Goal: Transaction & Acquisition: Purchase product/service

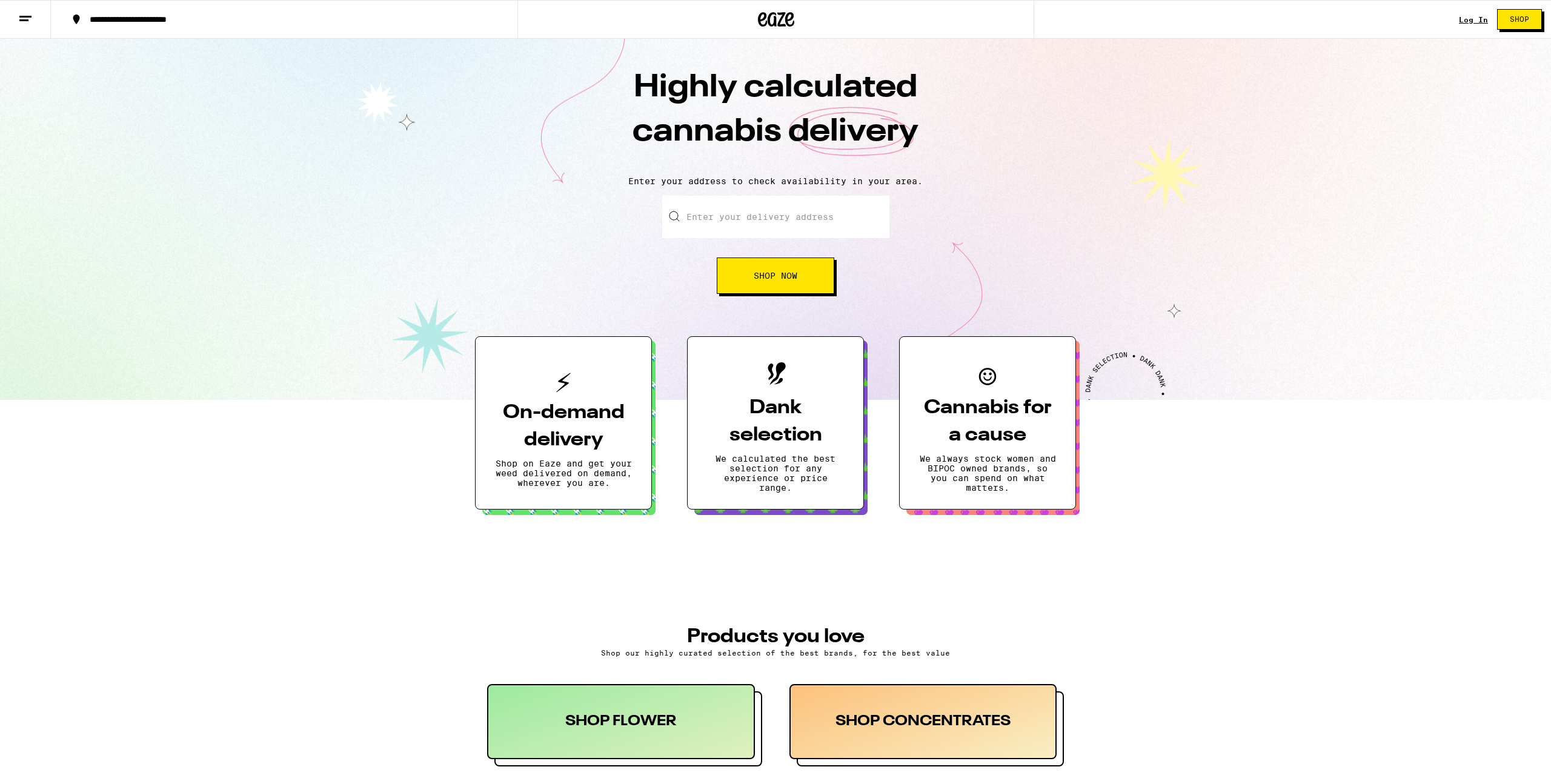
click at [1456, 22] on div "**********" at bounding box center [775, 19] width 1551 height 39
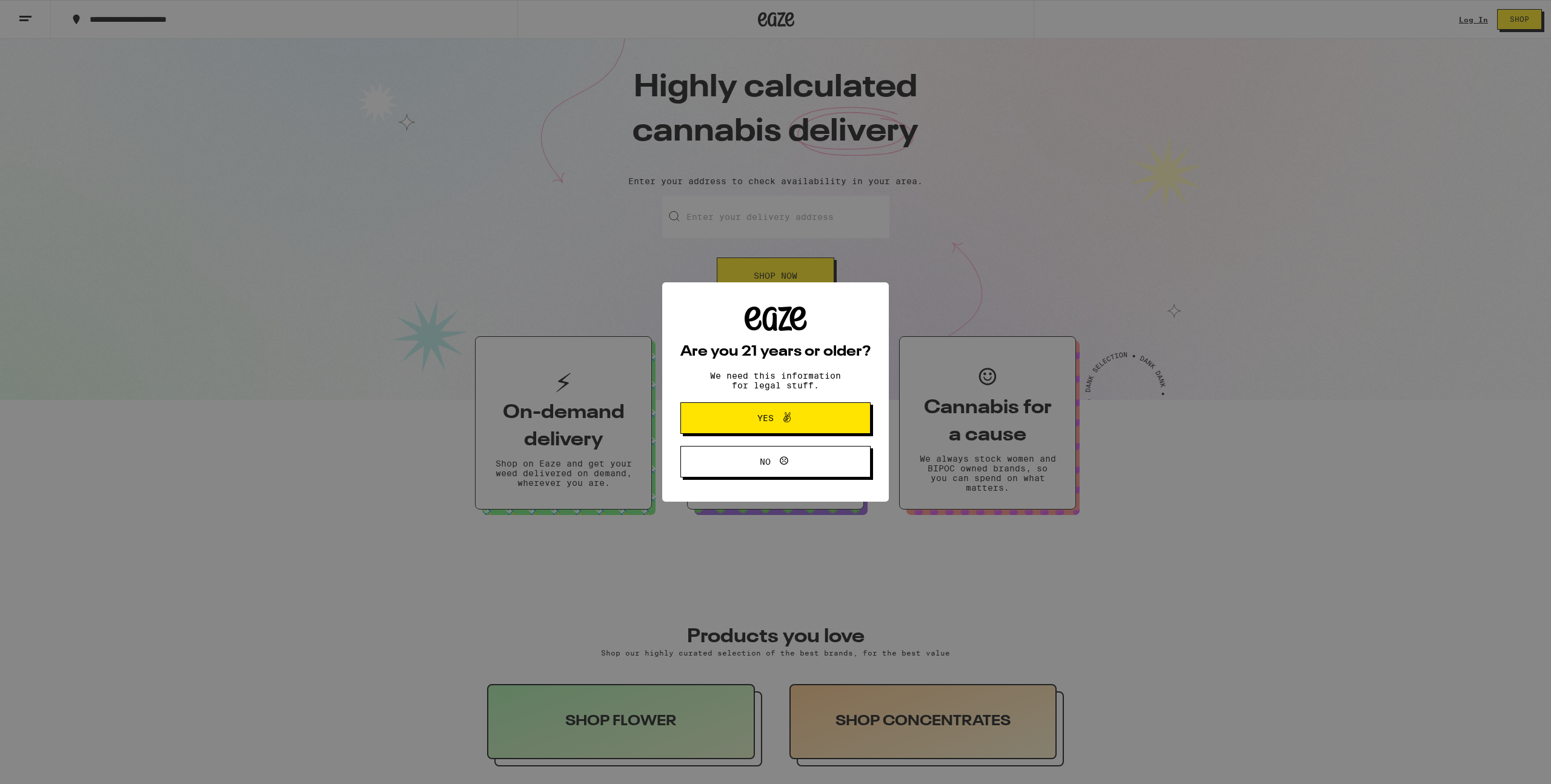
click at [784, 424] on icon at bounding box center [788, 417] width 15 height 15
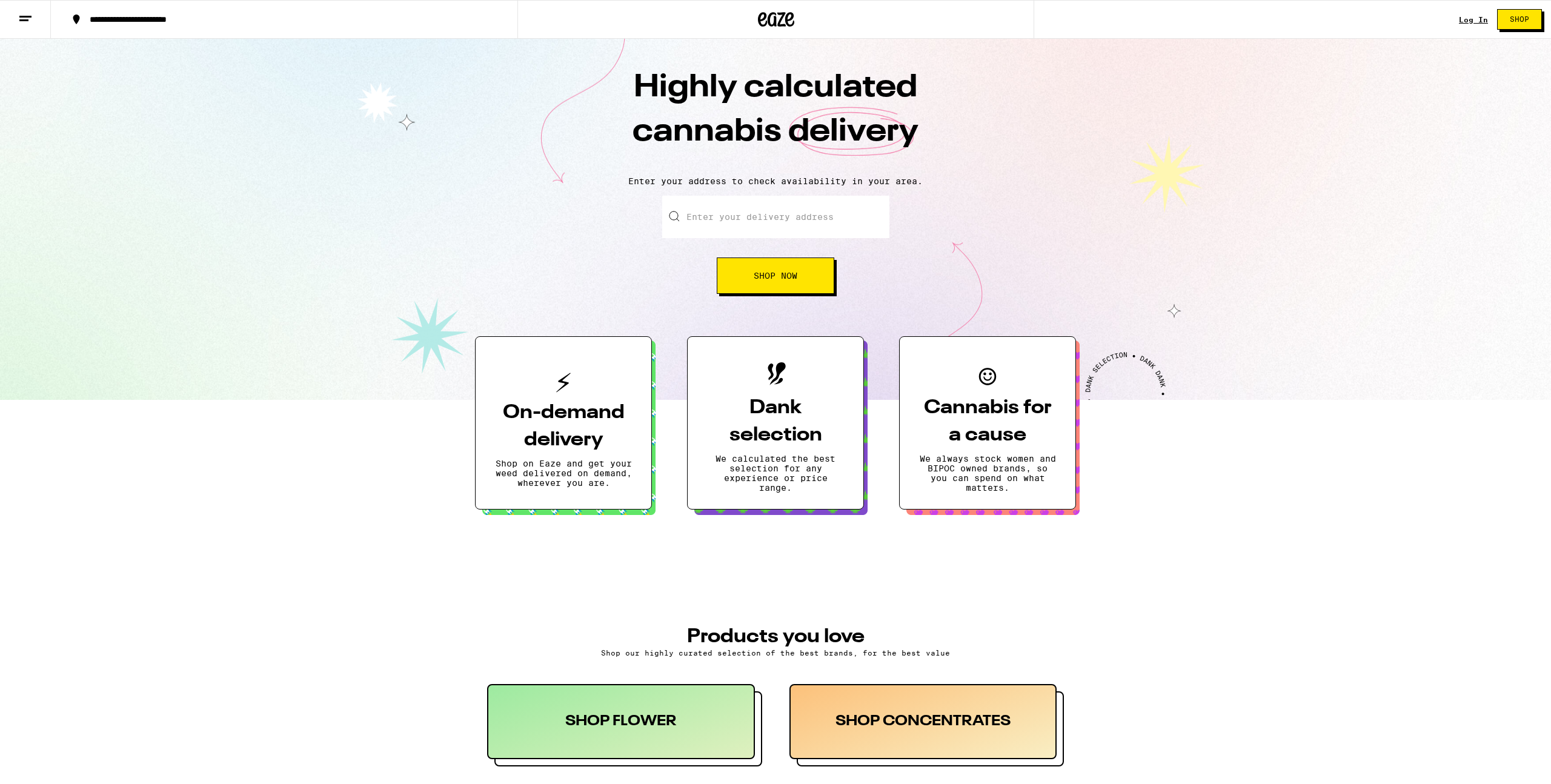
click at [1470, 20] on link "Log In" at bounding box center [1473, 19] width 29 height 7
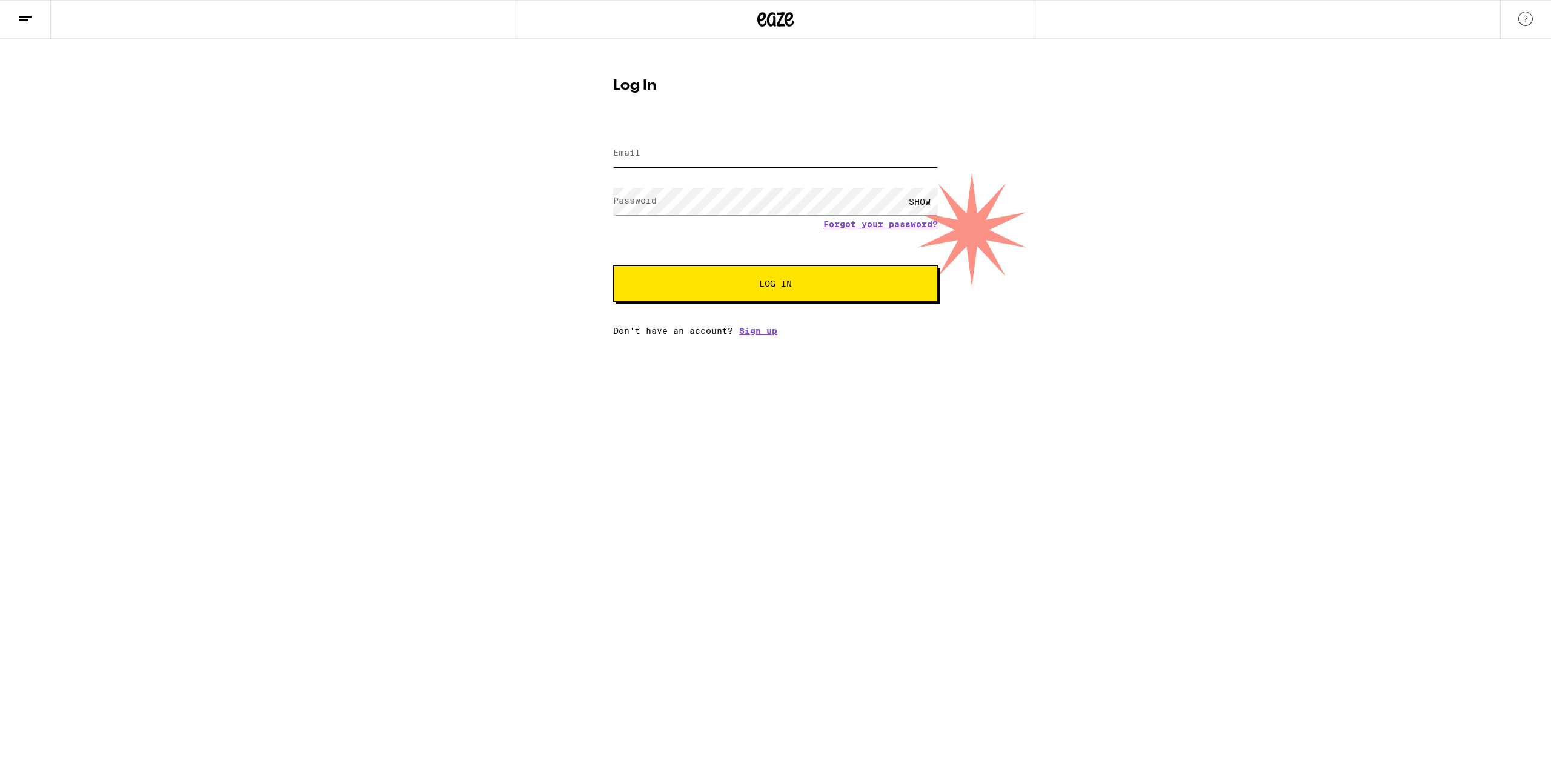
click at [731, 141] on input "Email" at bounding box center [775, 153] width 324 height 27
type input "[EMAIL_ADDRESS][DOMAIN_NAME]"
click at [613, 265] on button "Log In" at bounding box center [775, 284] width 324 height 37
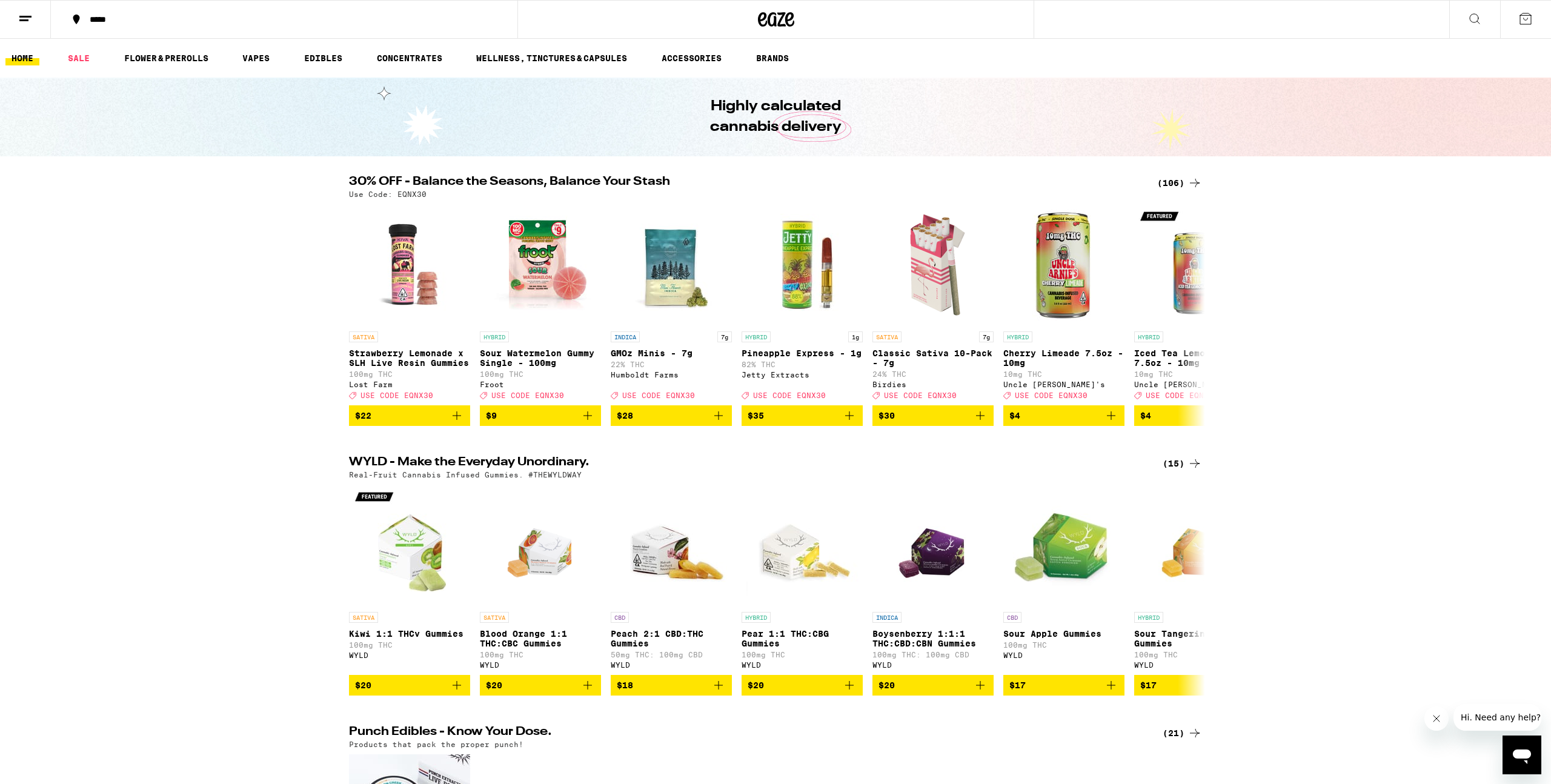
click at [131, 295] on div "30% OFF - Balance the Seasons, Balance Your Stash (106) Use Code: EQNX30 SATIVA…" at bounding box center [775, 301] width 1551 height 251
click at [111, 15] on div "*****" at bounding box center [291, 19] width 416 height 8
click at [120, 19] on div "*****" at bounding box center [291, 19] width 416 height 8
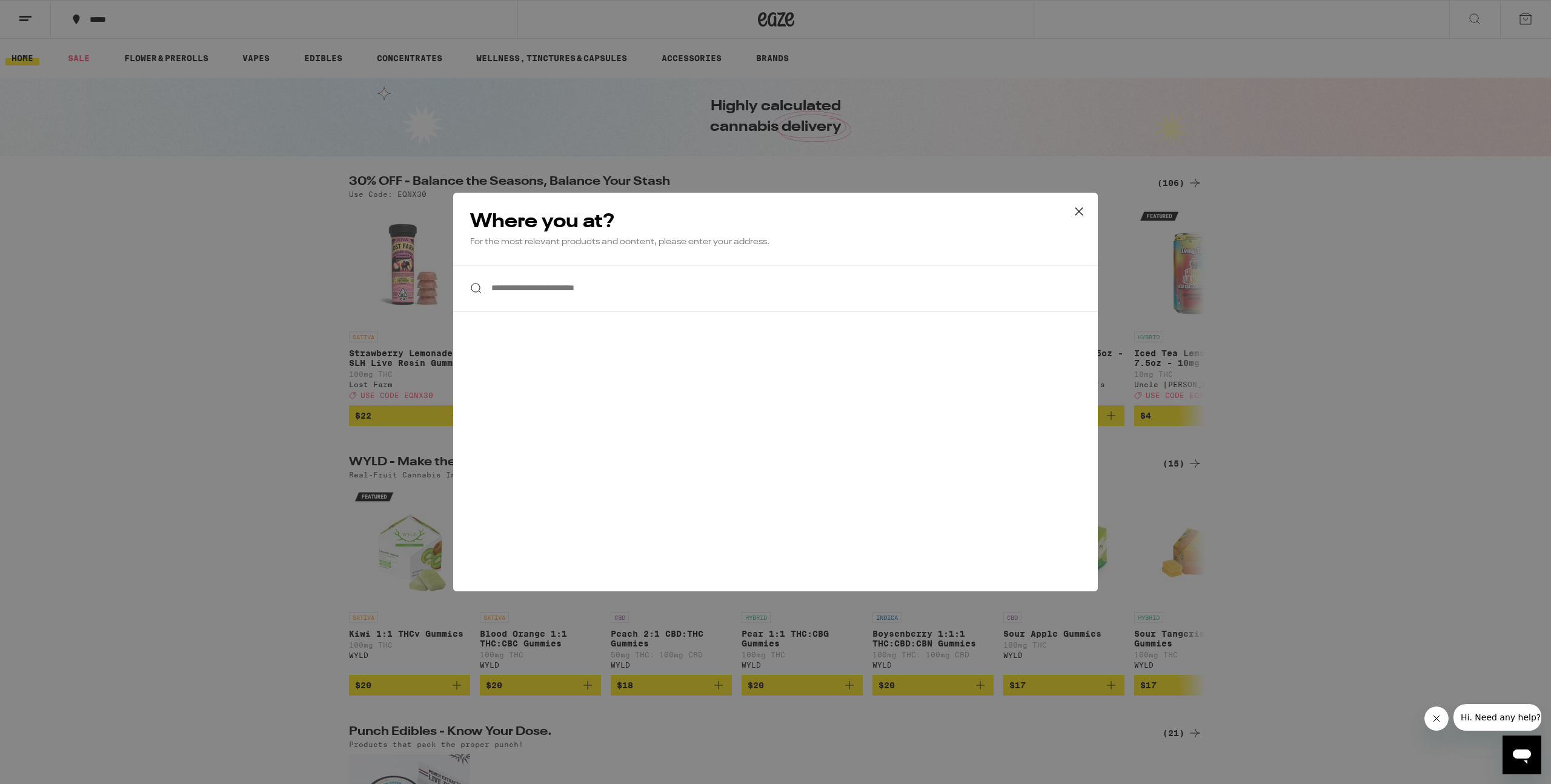
click at [590, 293] on input "**********" at bounding box center [775, 288] width 645 height 46
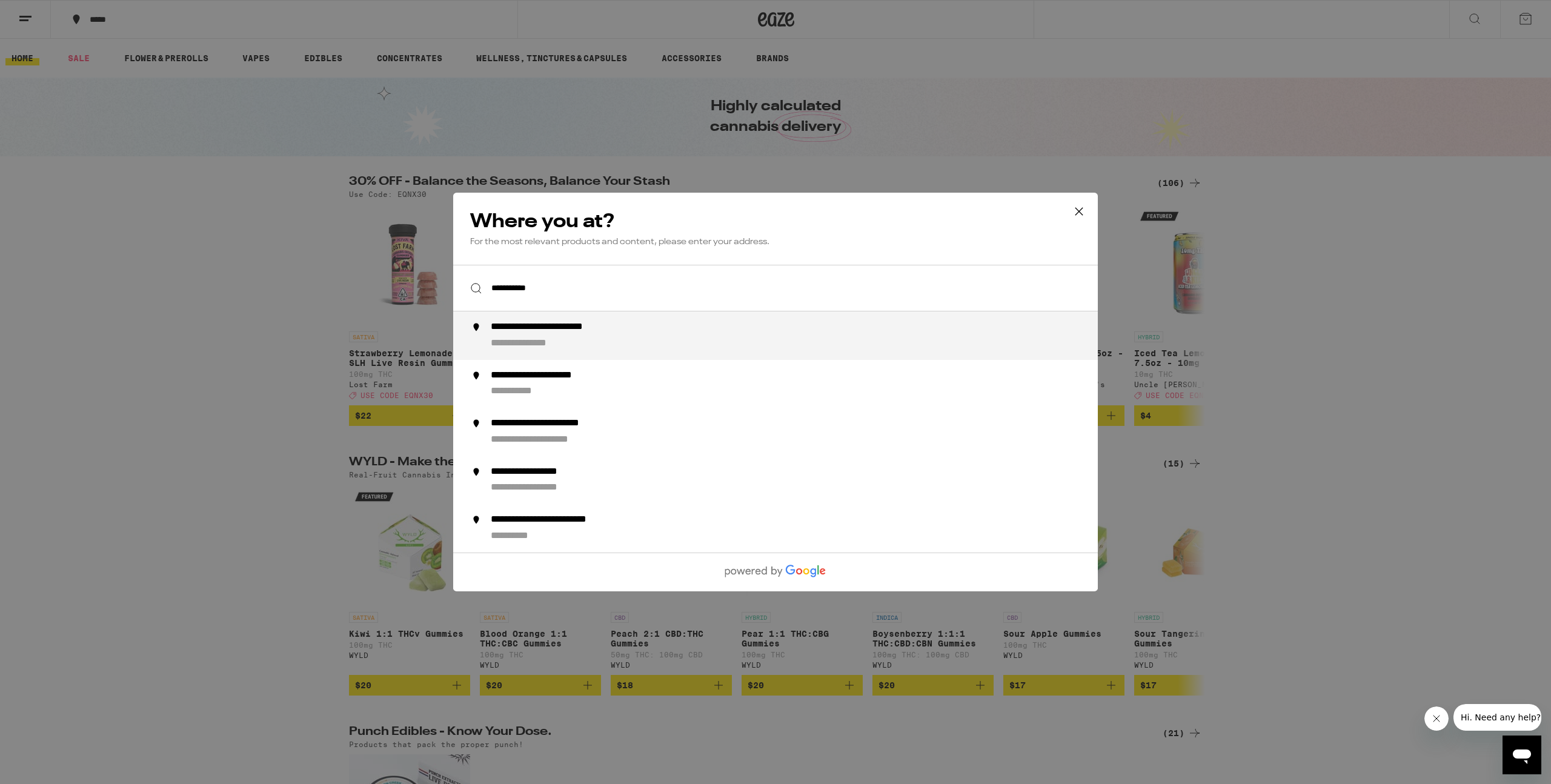
click at [627, 337] on div "**********" at bounding box center [799, 335] width 618 height 29
type input "**********"
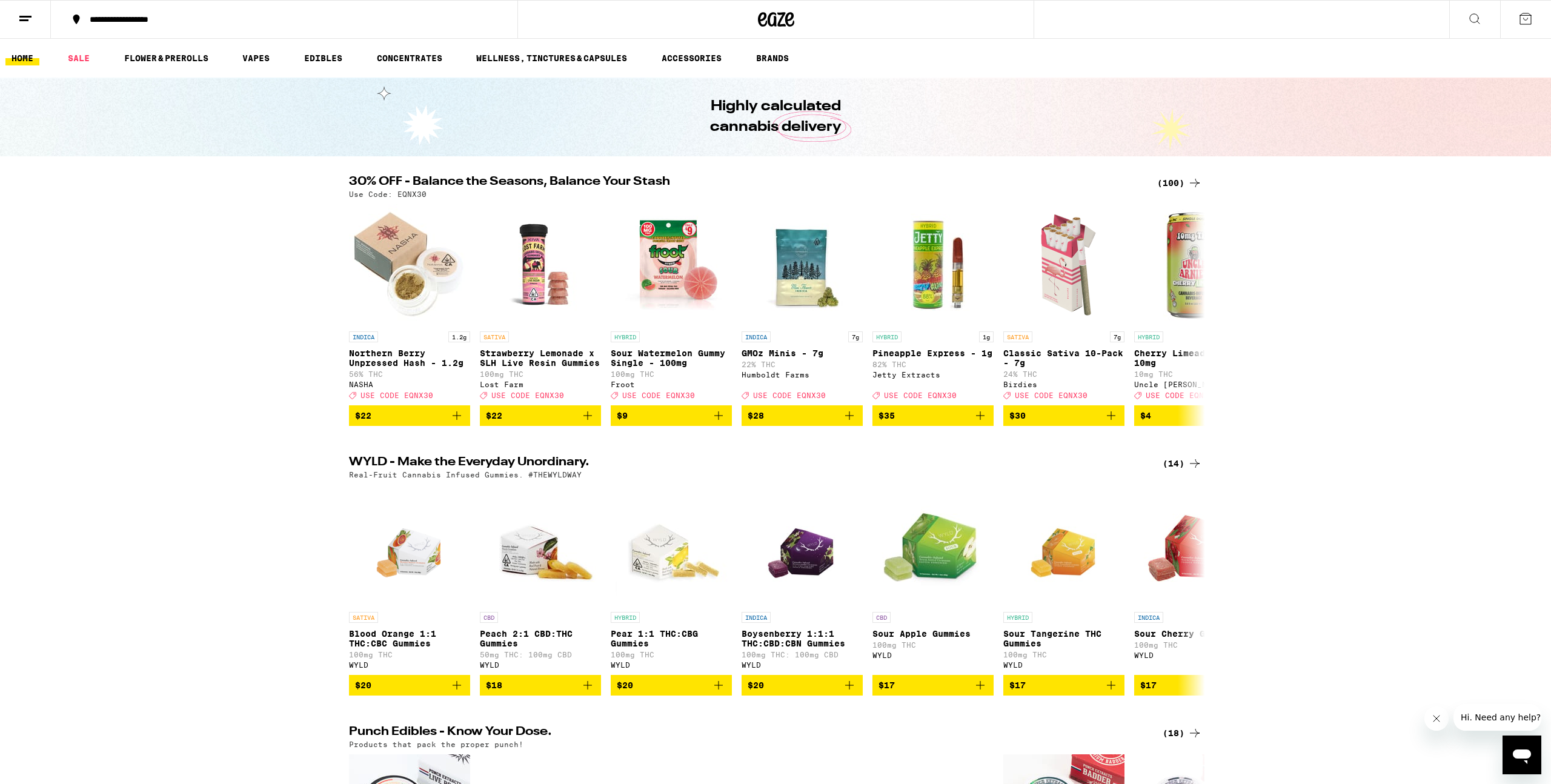
click at [26, 22] on icon at bounding box center [26, 19] width 15 height 15
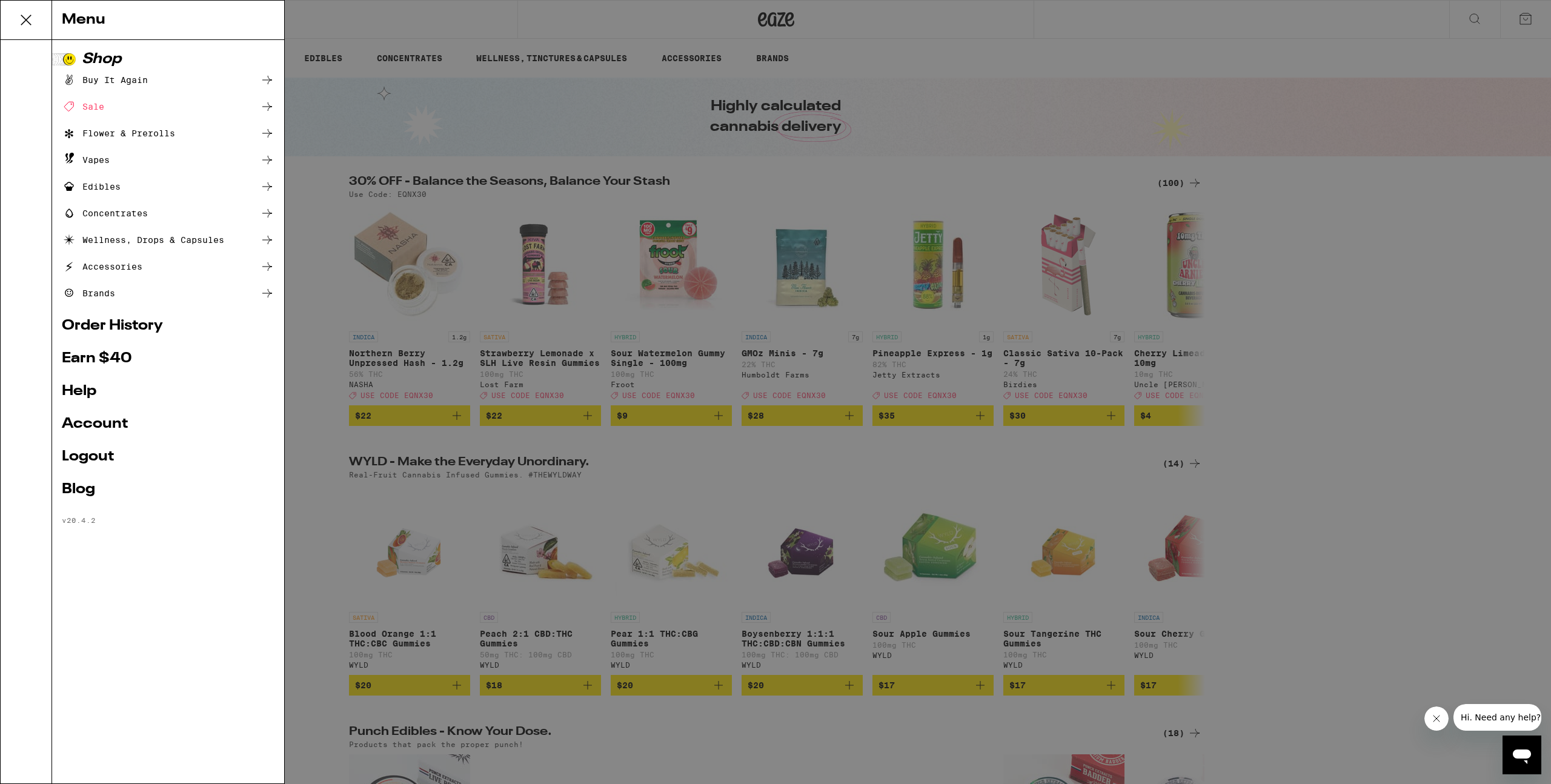
click at [115, 167] on ul "Buy It Again Sale Flower & Prerolls Vapes Edibles Concentrates Wellness, Drops …" at bounding box center [168, 187] width 212 height 228
click at [104, 163] on div "Vapes" at bounding box center [85, 160] width 48 height 15
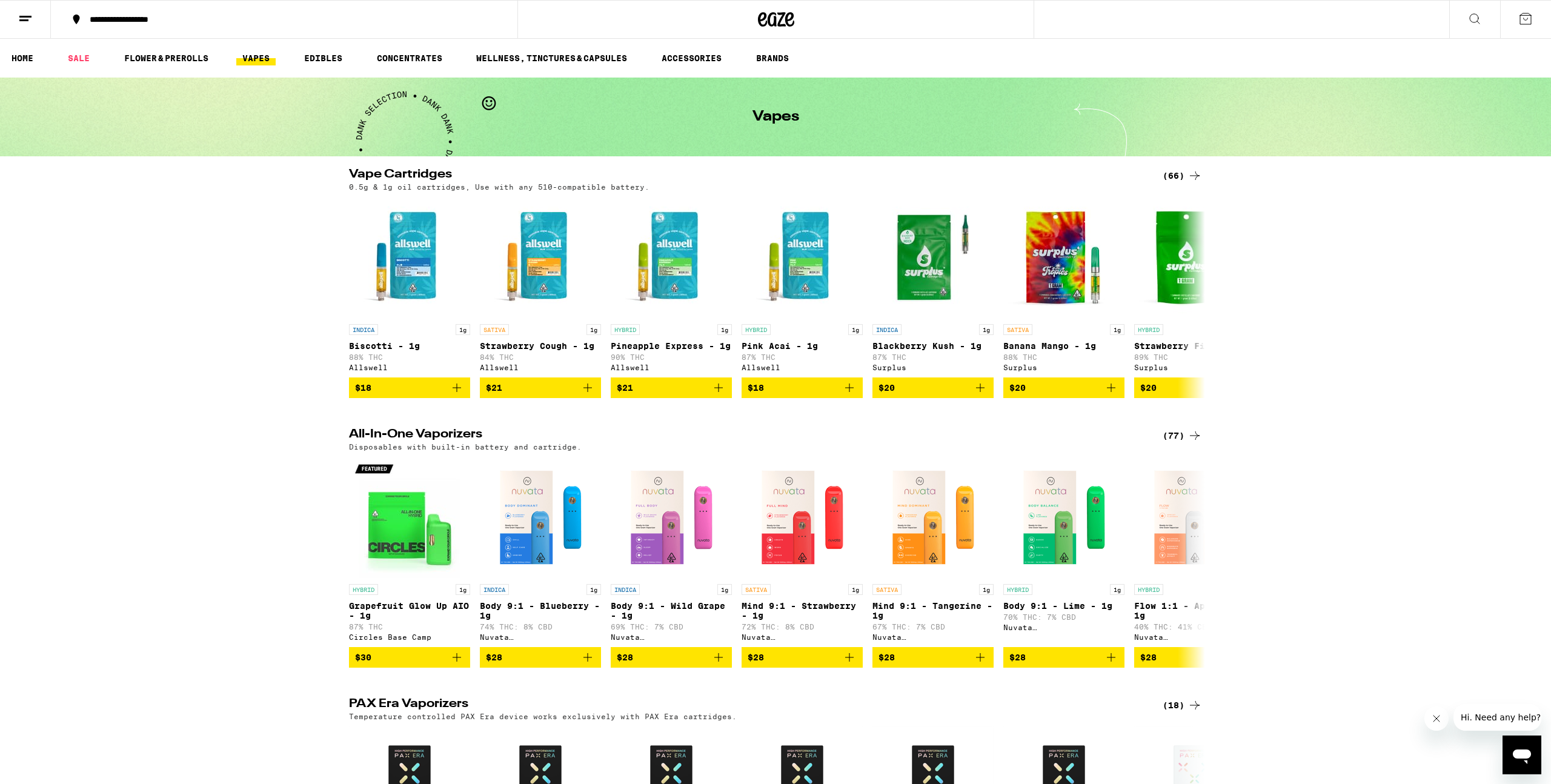
click at [29, 12] on icon at bounding box center [26, 19] width 15 height 15
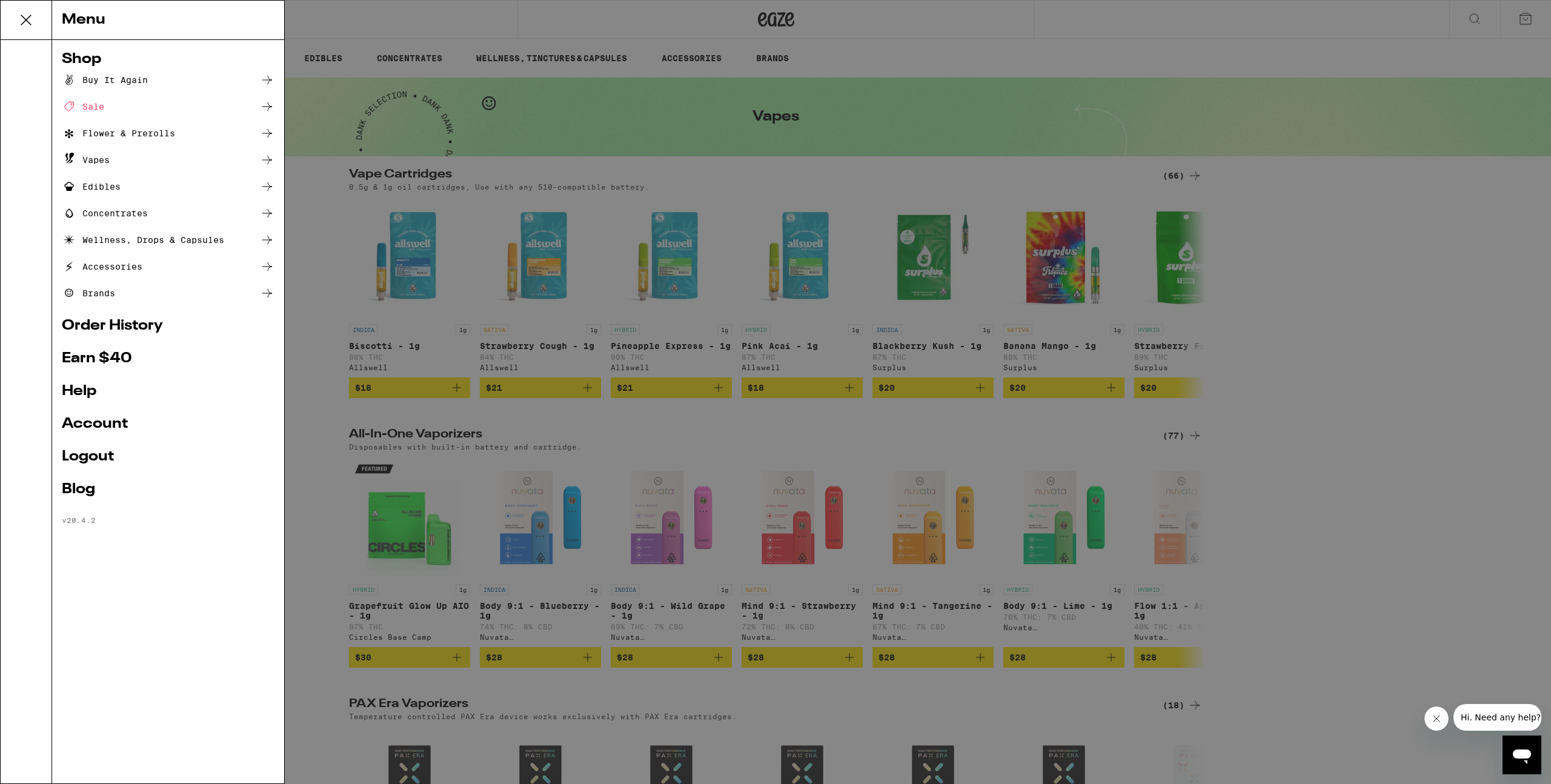
click at [496, 112] on div "Menu Shop Buy It Again Sale Flower & Prerolls Vapes Edibles Concentrates Wellne…" at bounding box center [775, 392] width 1551 height 784
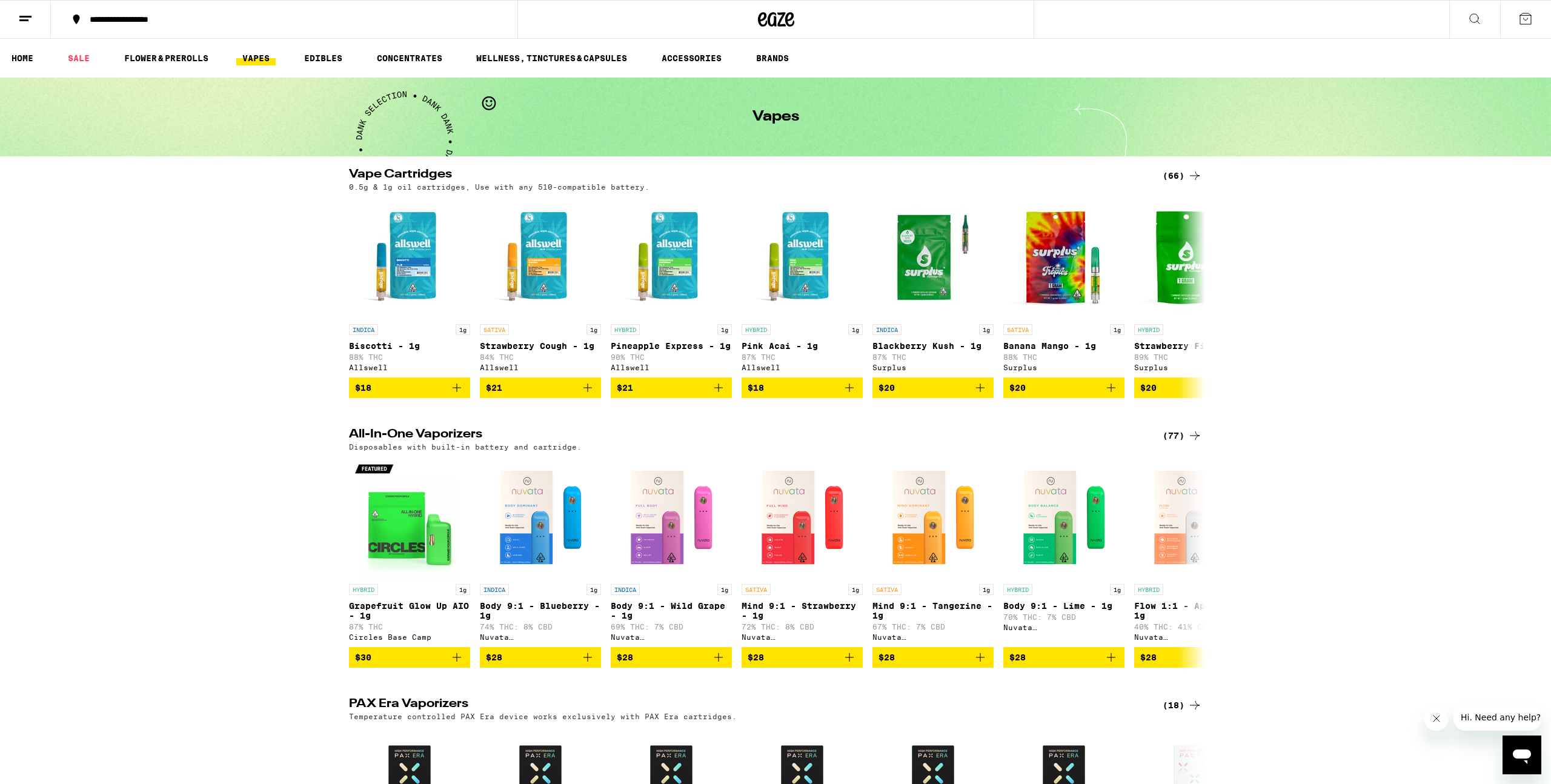
click at [262, 63] on link "VAPES" at bounding box center [256, 58] width 39 height 15
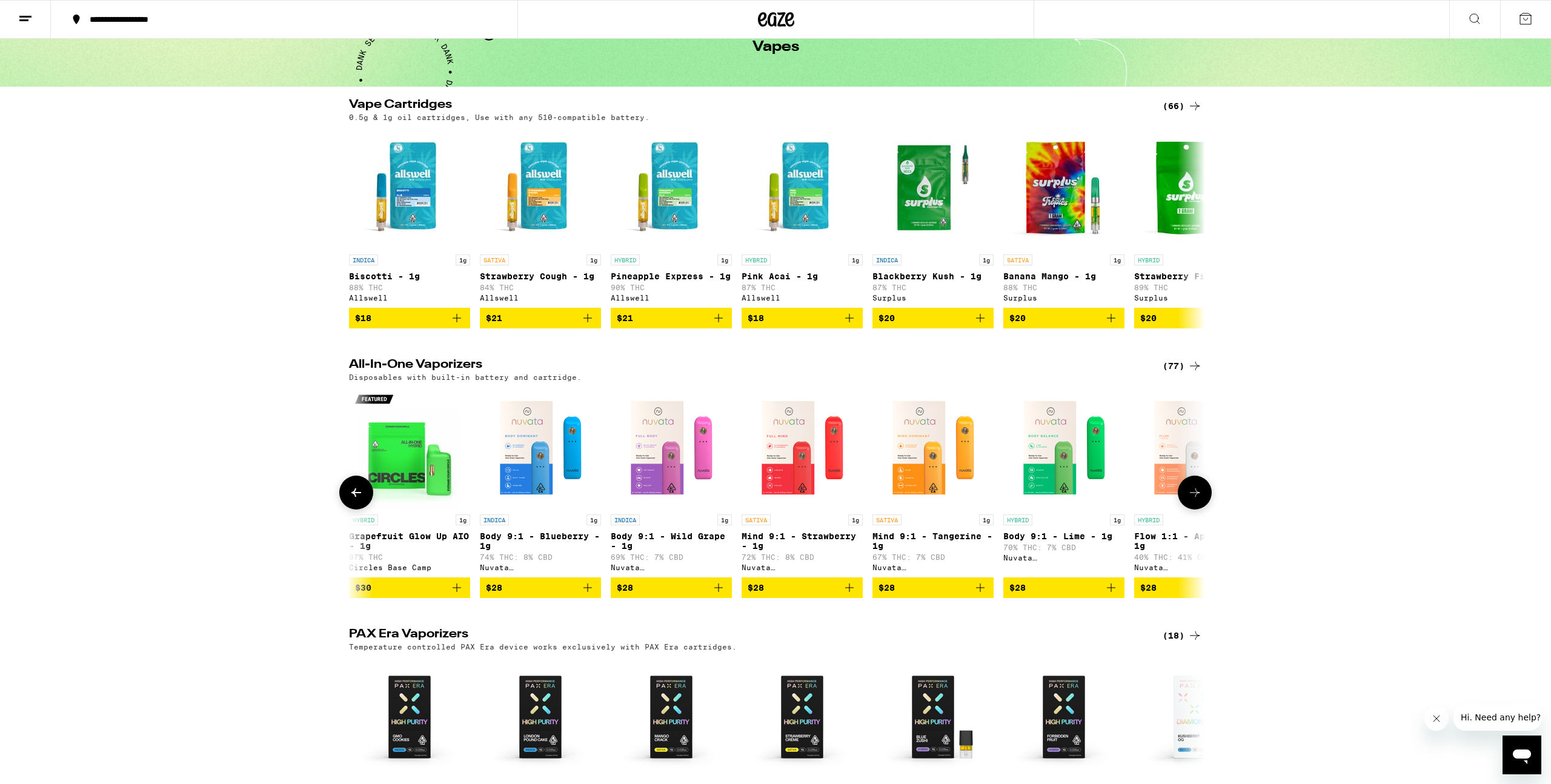
scroll to position [0, 11]
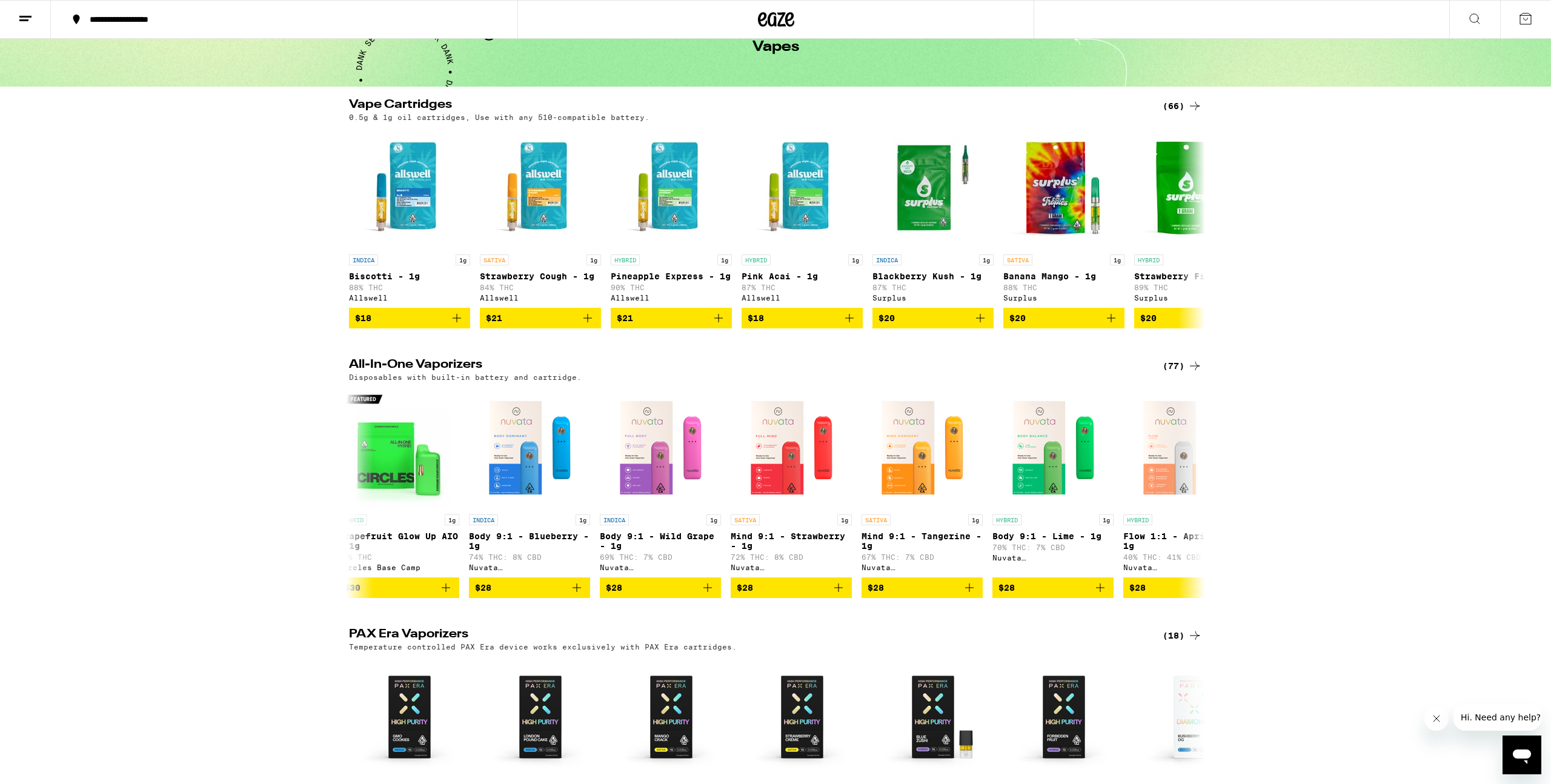
click at [1190, 369] on icon at bounding box center [1195, 366] width 15 height 15
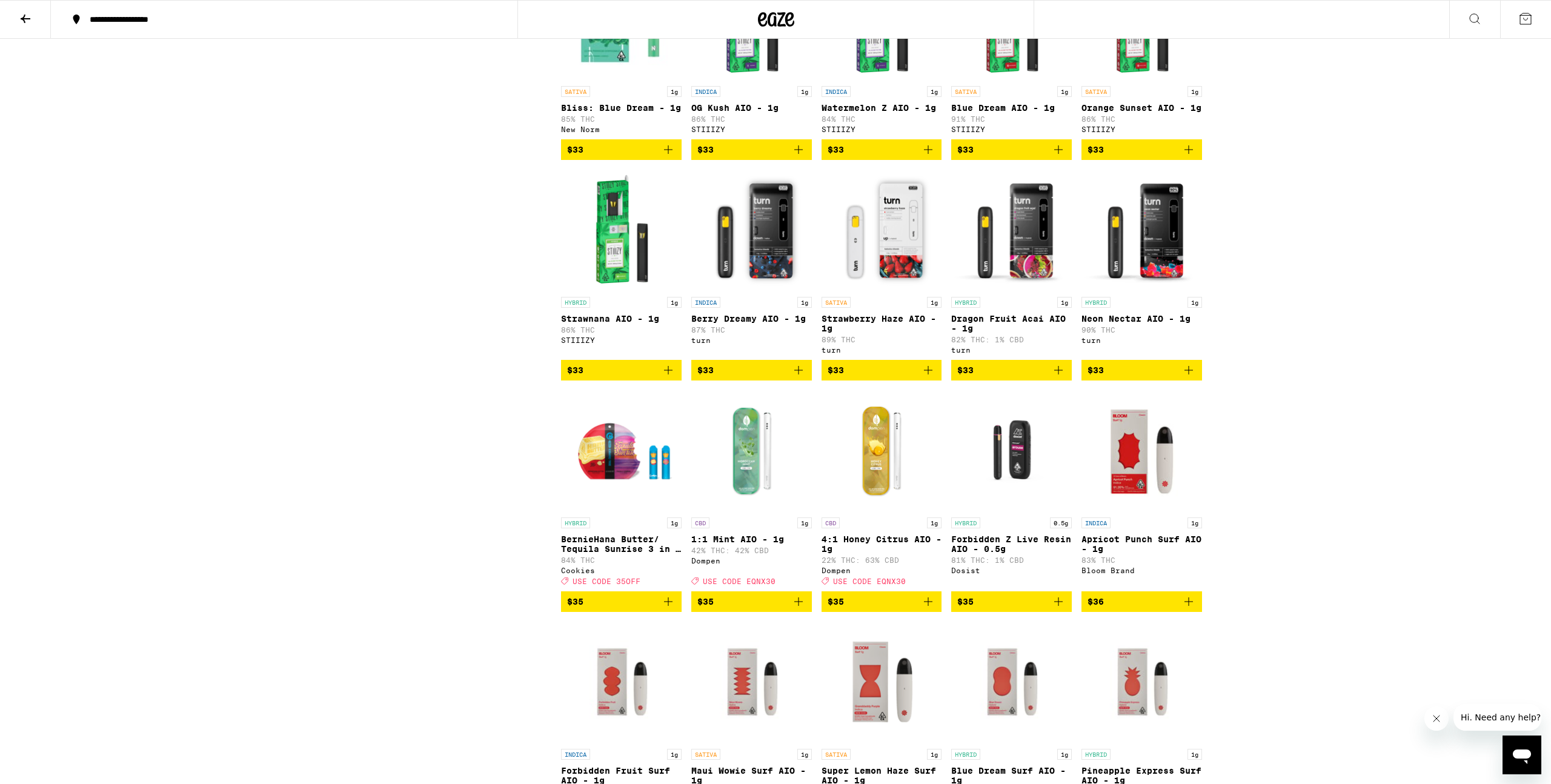
scroll to position [1871, 0]
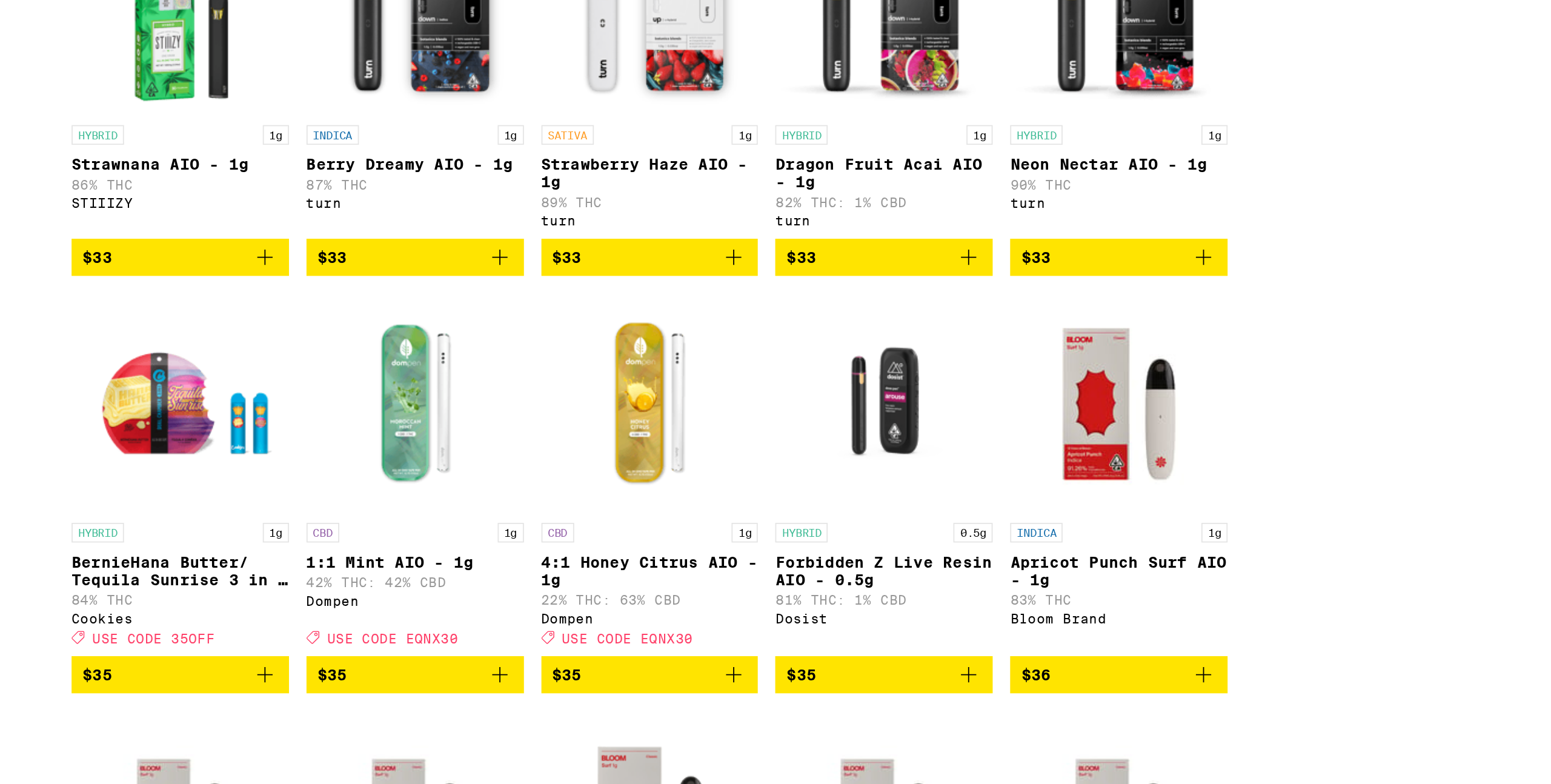
click at [1142, 402] on img "Open page for Neon Nectar AIO - 1g from turn" at bounding box center [1141, 342] width 120 height 121
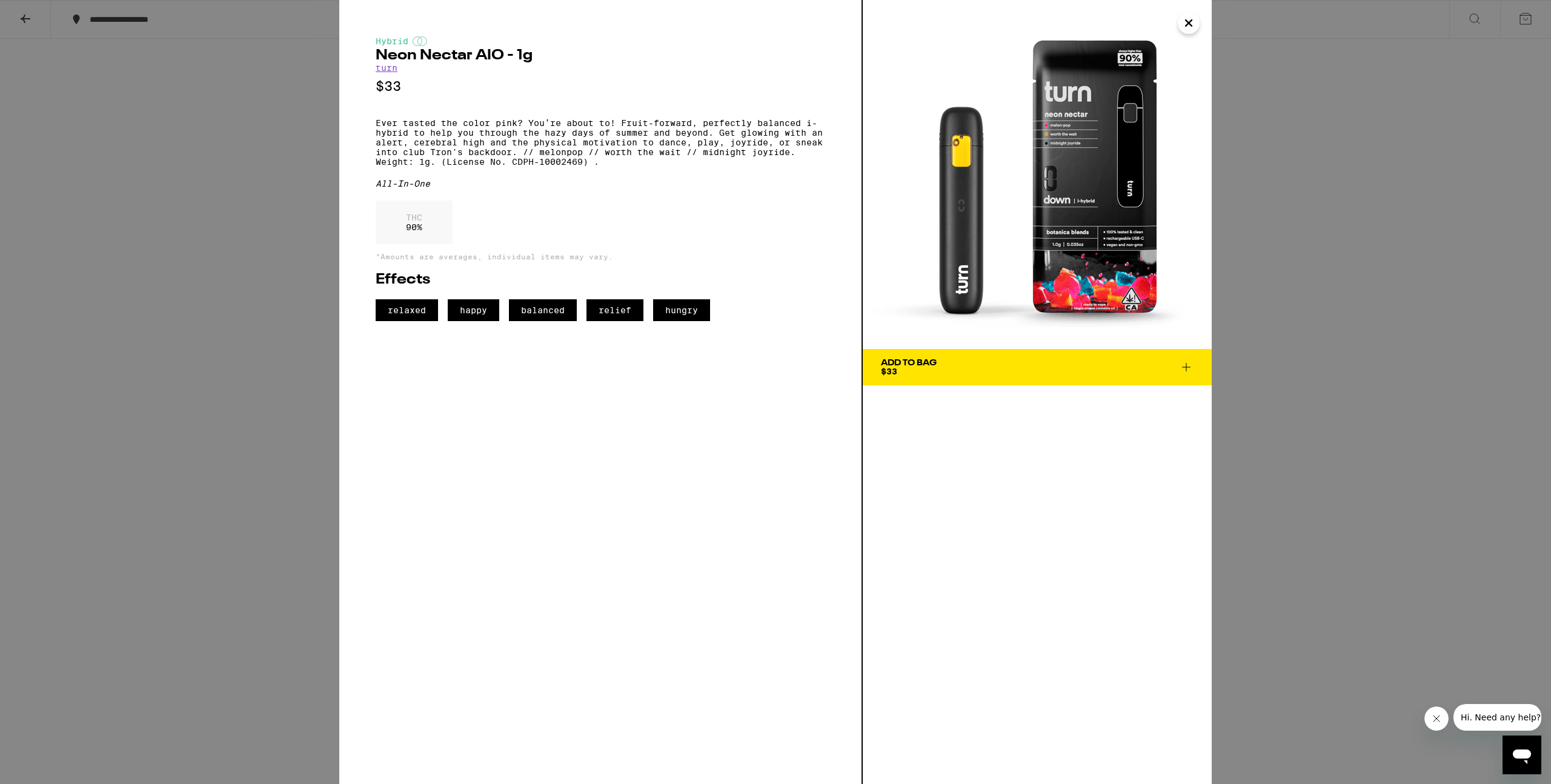
click at [959, 374] on span "Add To Bag $33" at bounding box center [1037, 367] width 313 height 17
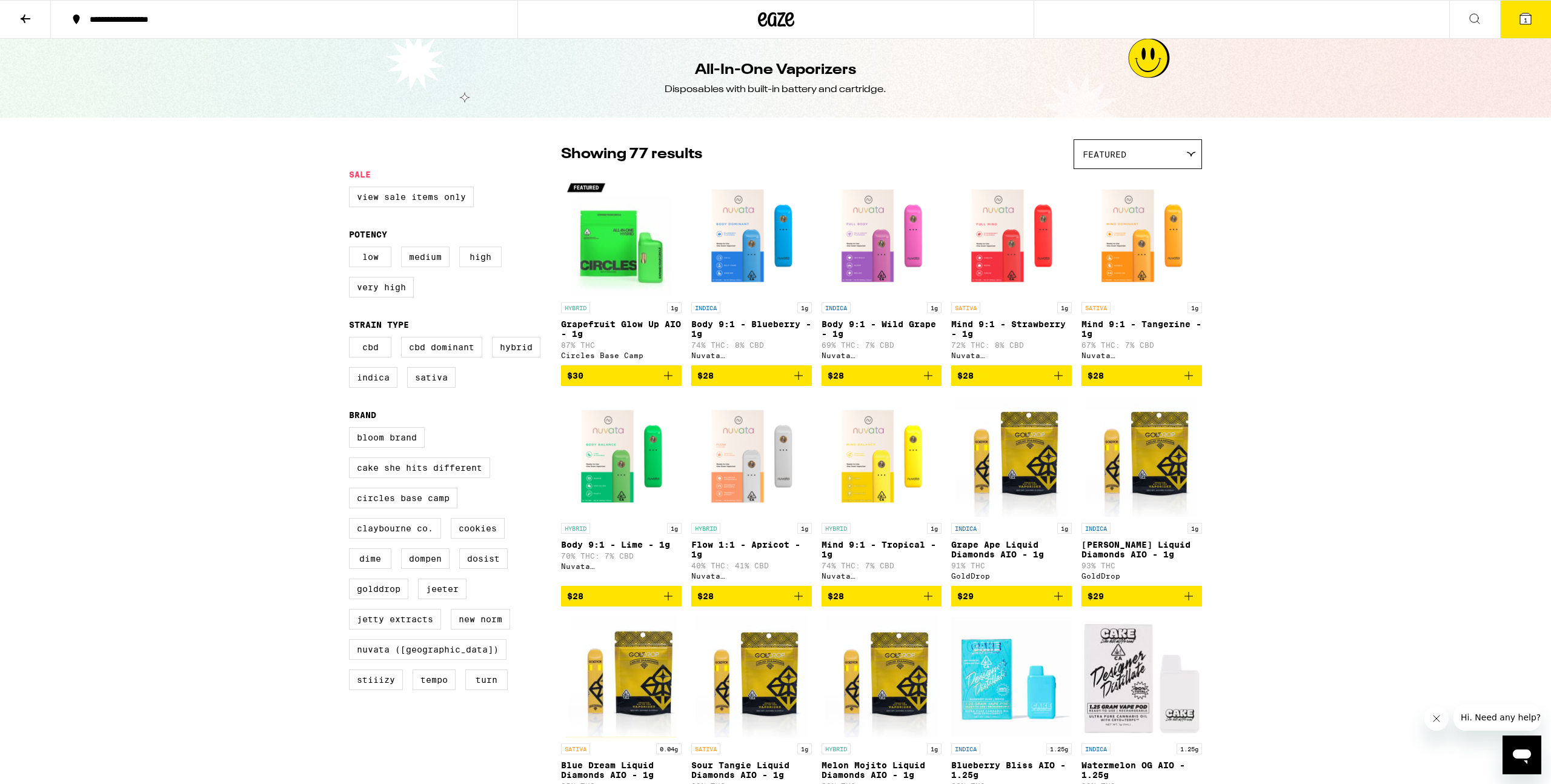
click at [1531, 10] on button "1" at bounding box center [1525, 19] width 51 height 37
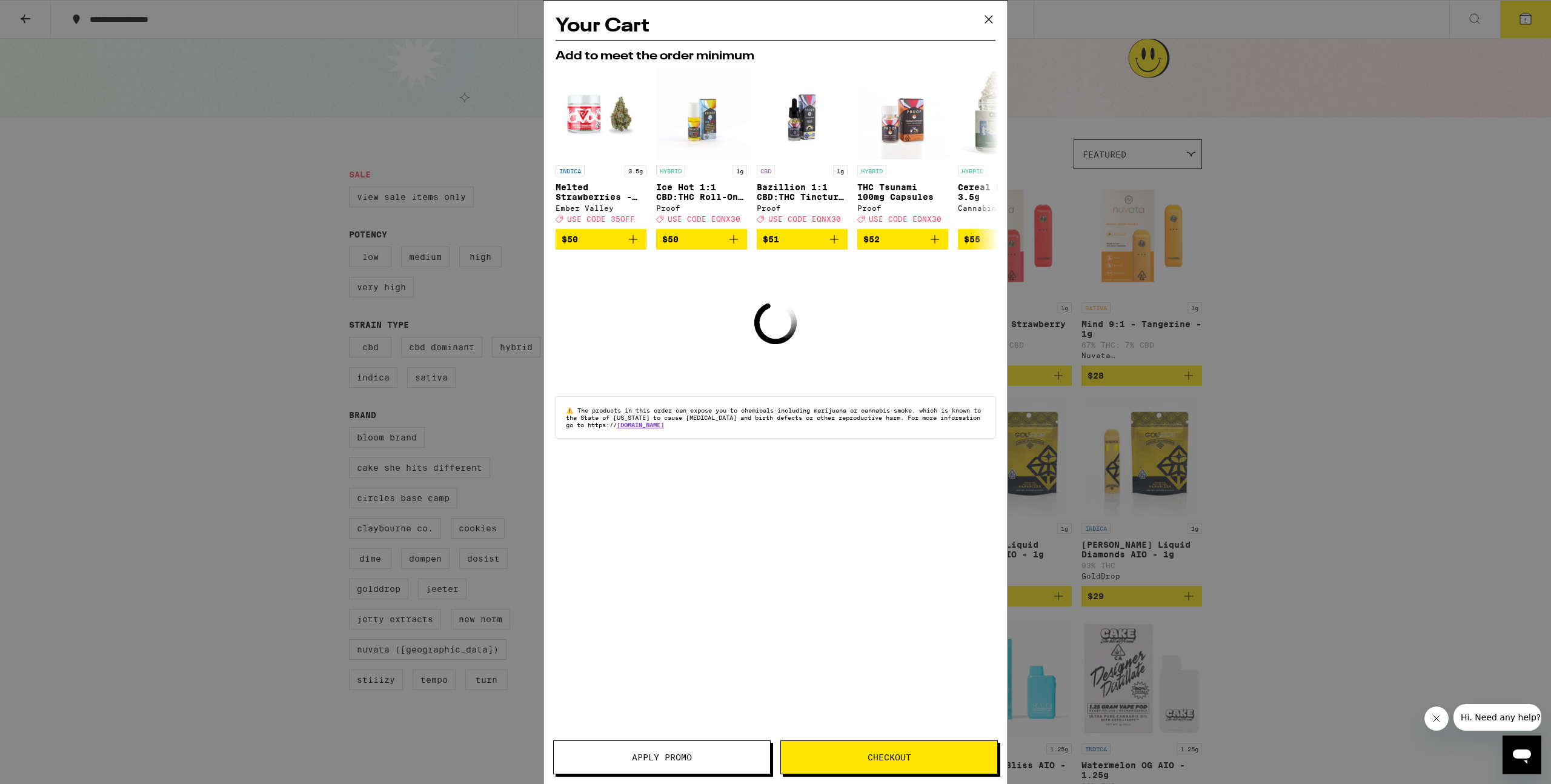
click at [876, 747] on button "Checkout" at bounding box center [889, 757] width 217 height 34
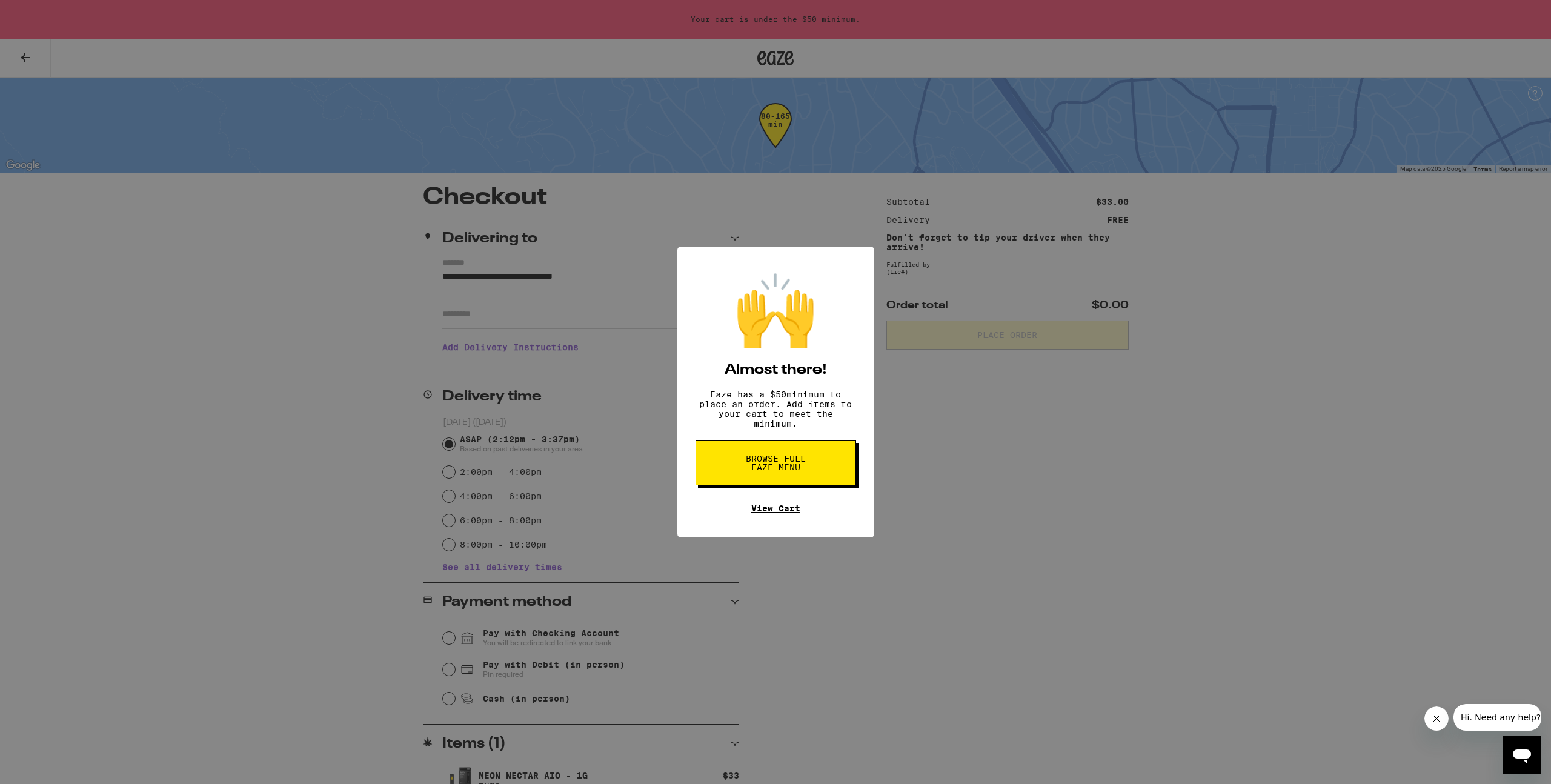
click at [778, 513] on link "View Cart" at bounding box center [775, 509] width 49 height 10
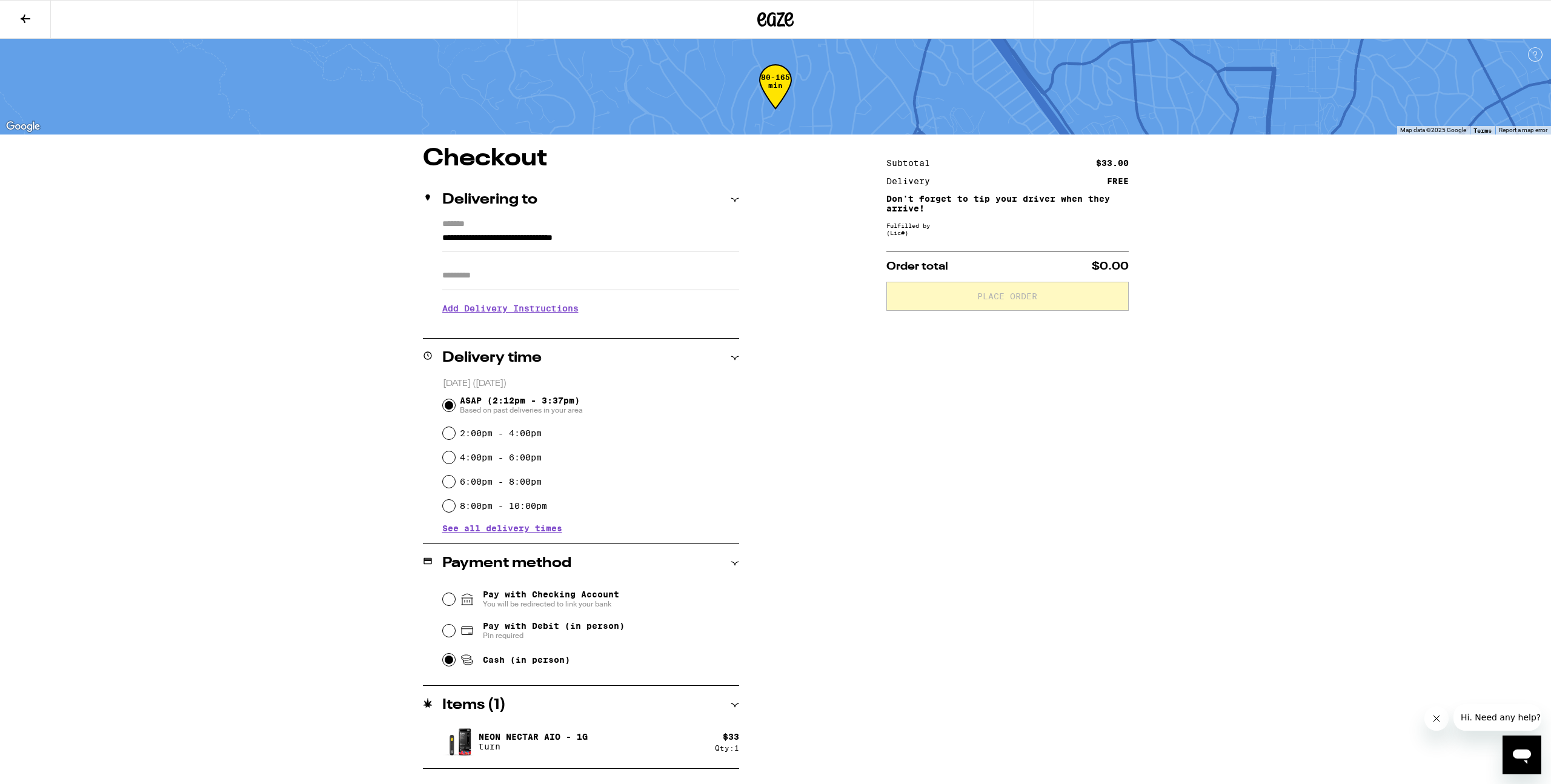
click at [448, 660] on input "Cash (in person)" at bounding box center [449, 660] width 12 height 12
radio input "true"
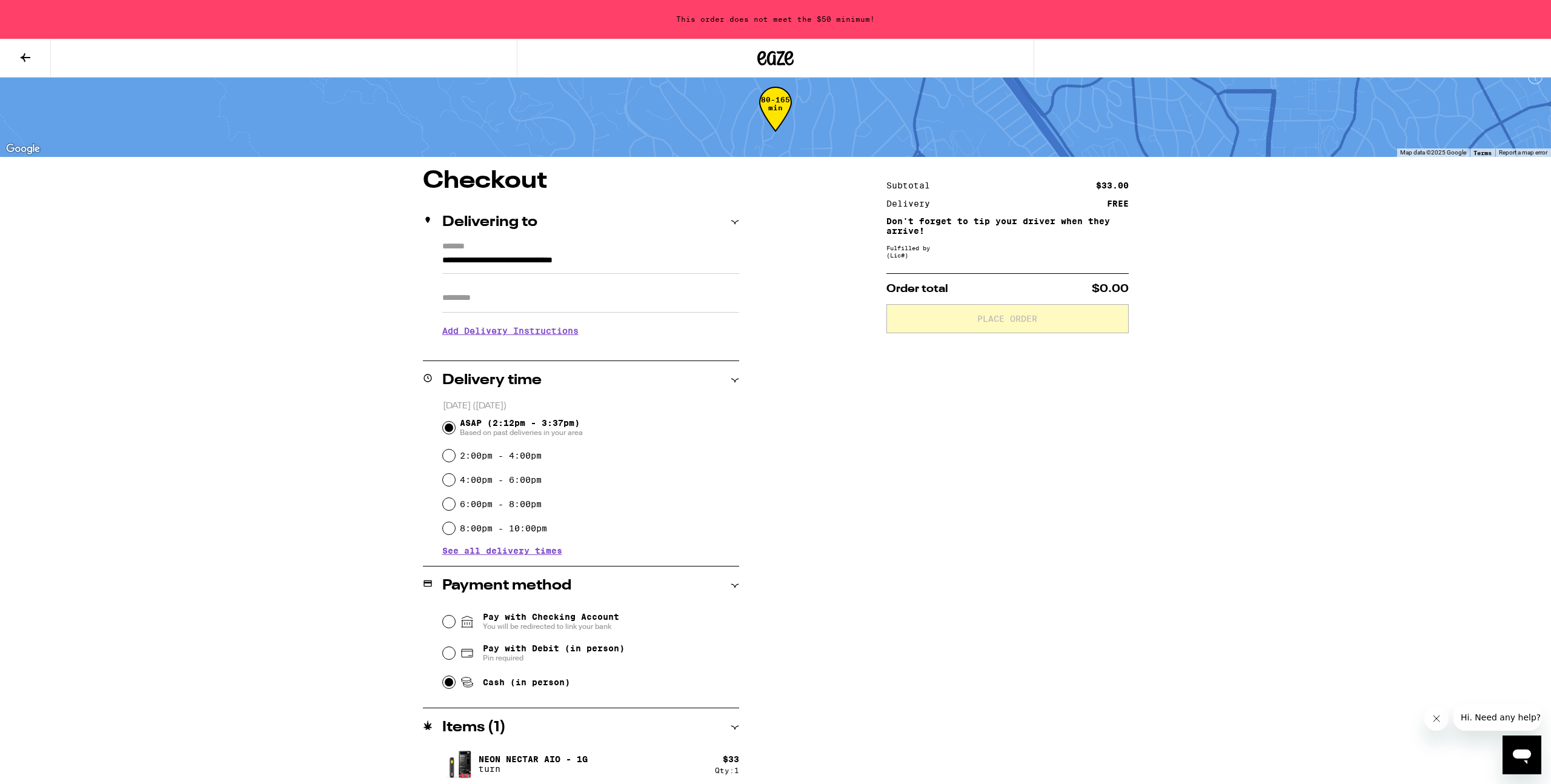
scroll to position [23, 0]
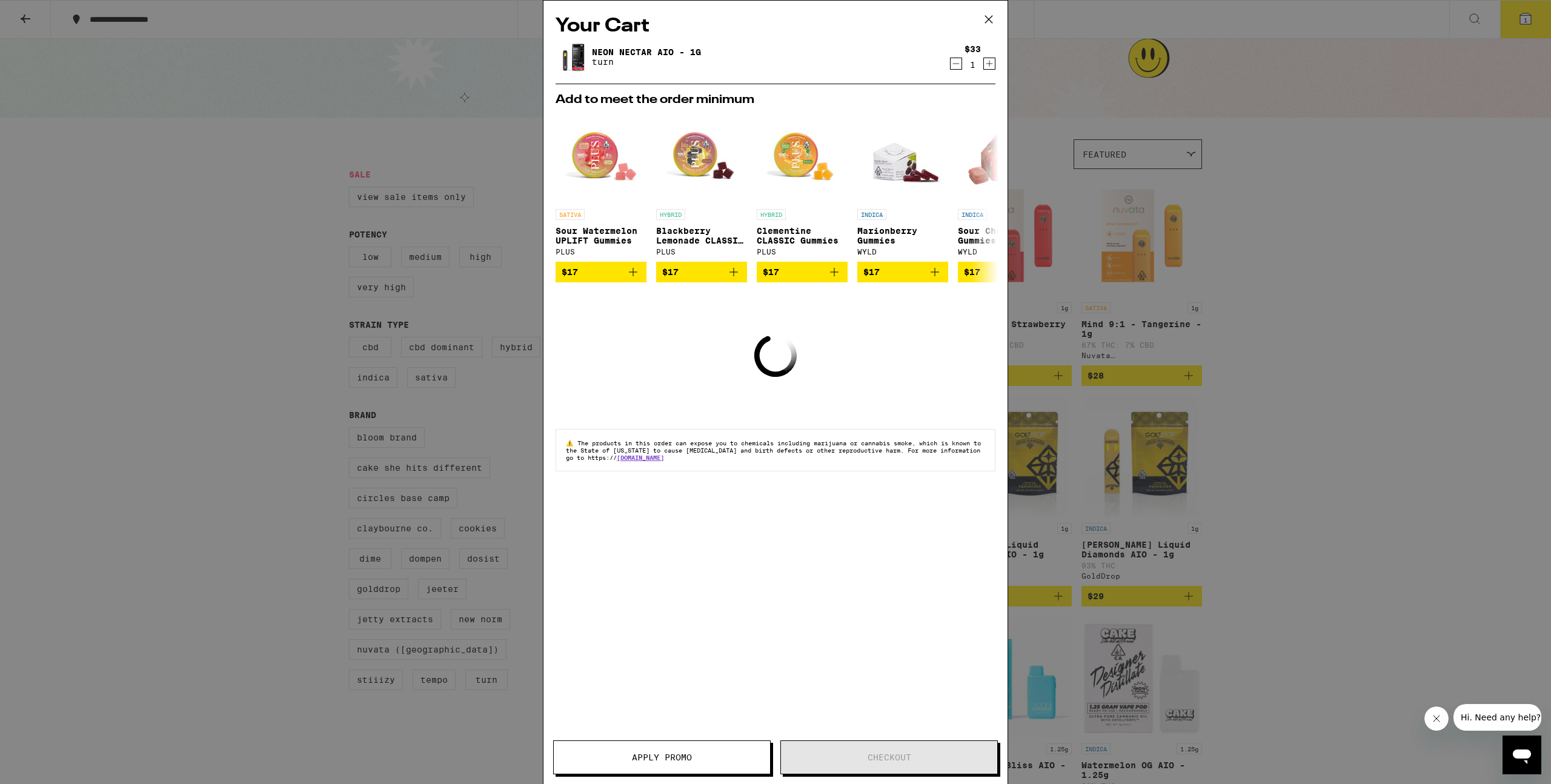
click at [980, 29] on button at bounding box center [988, 20] width 37 height 39
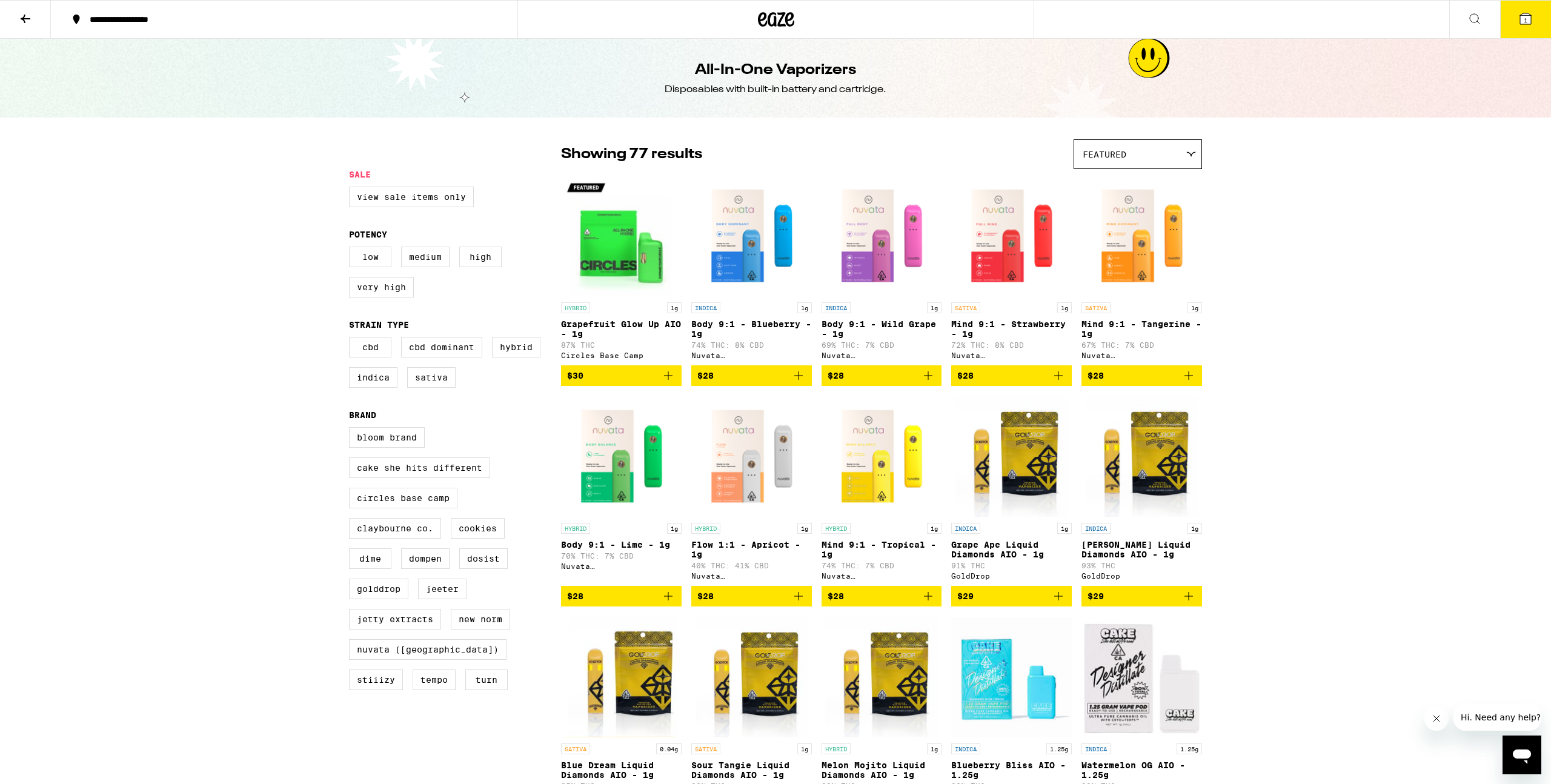
click at [31, 22] on icon at bounding box center [26, 19] width 15 height 15
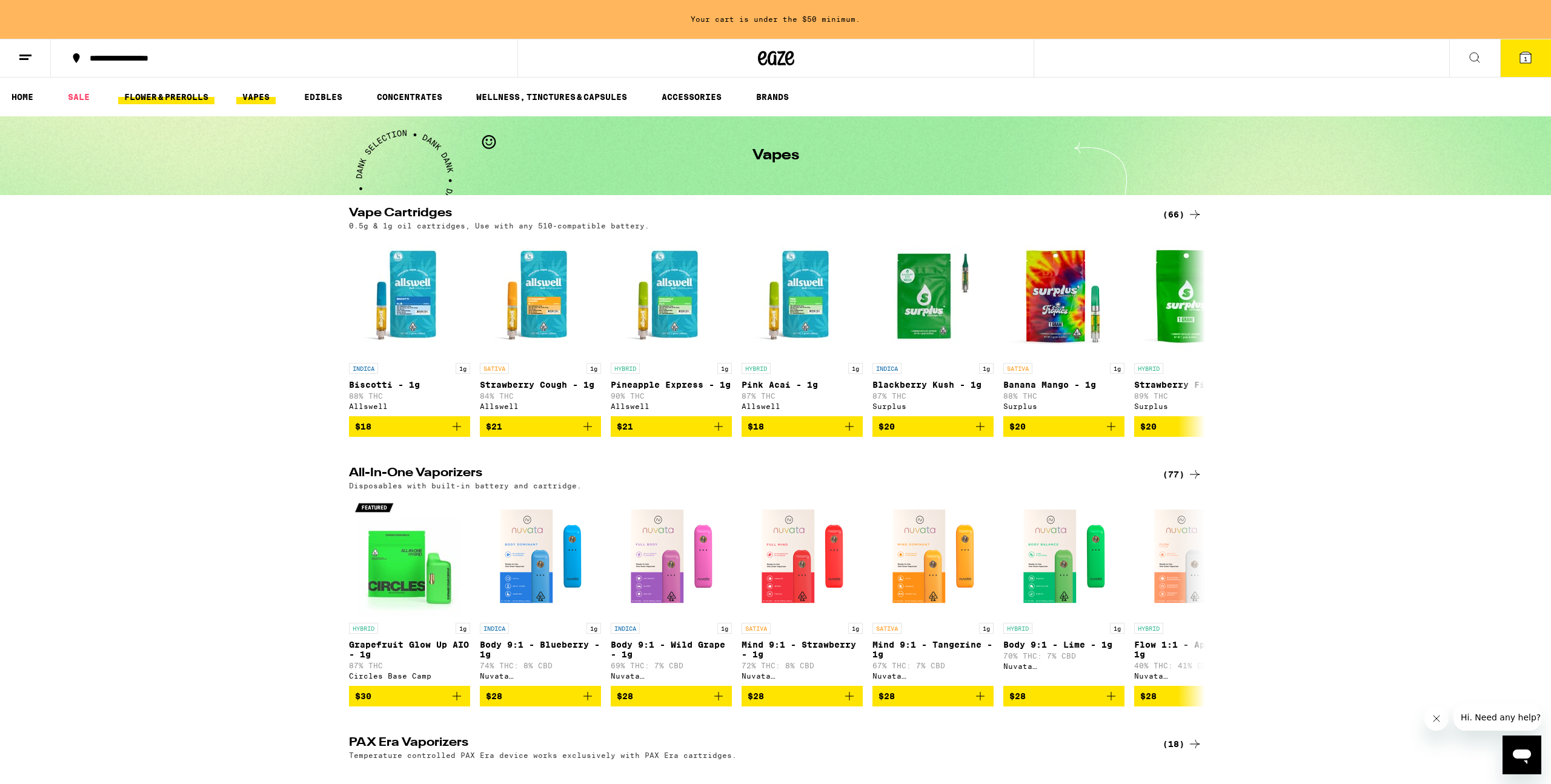
click at [126, 105] on link "FLOWER & PREROLLS" at bounding box center [166, 97] width 96 height 15
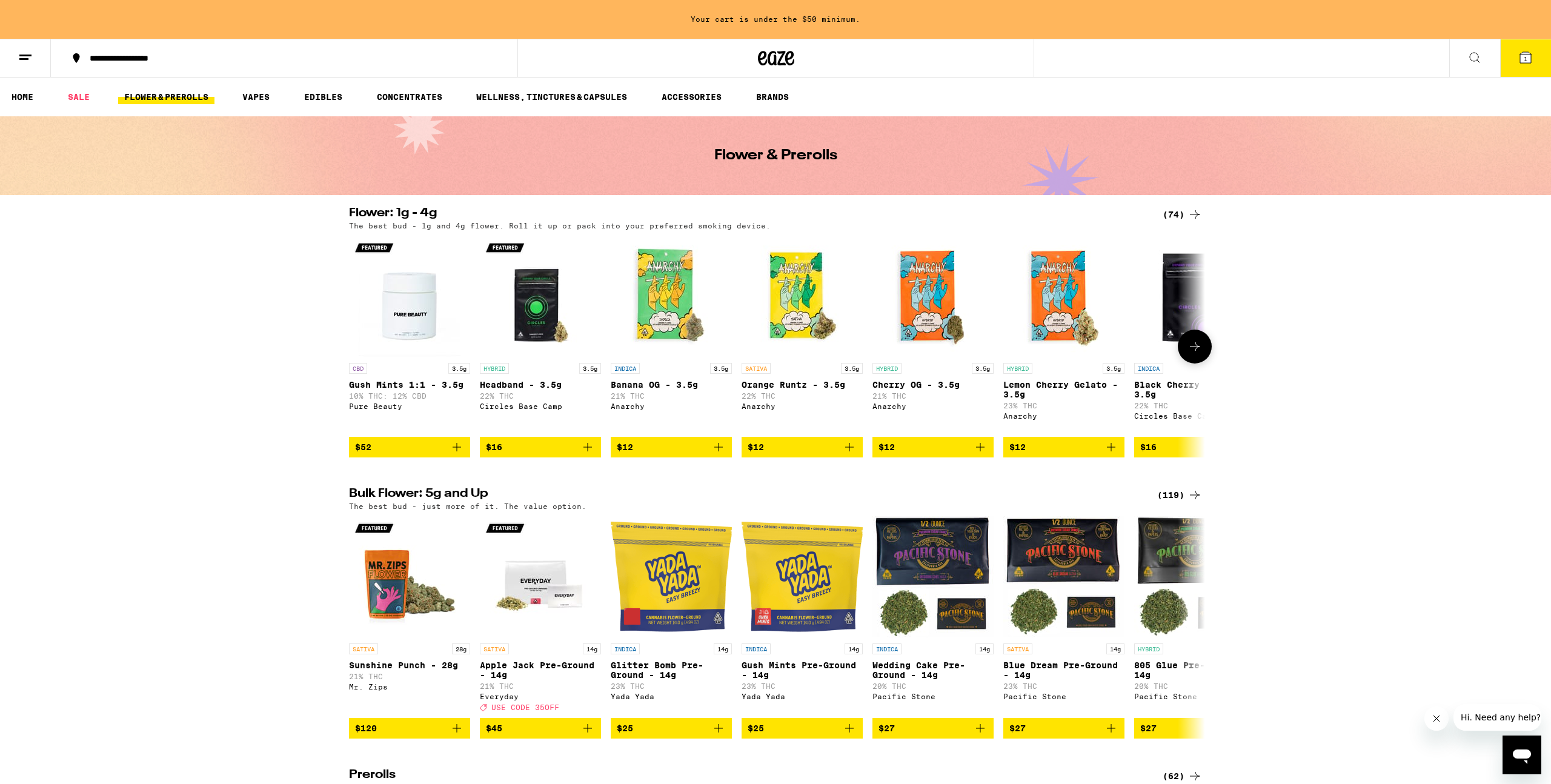
click at [1195, 344] on button at bounding box center [1194, 346] width 34 height 34
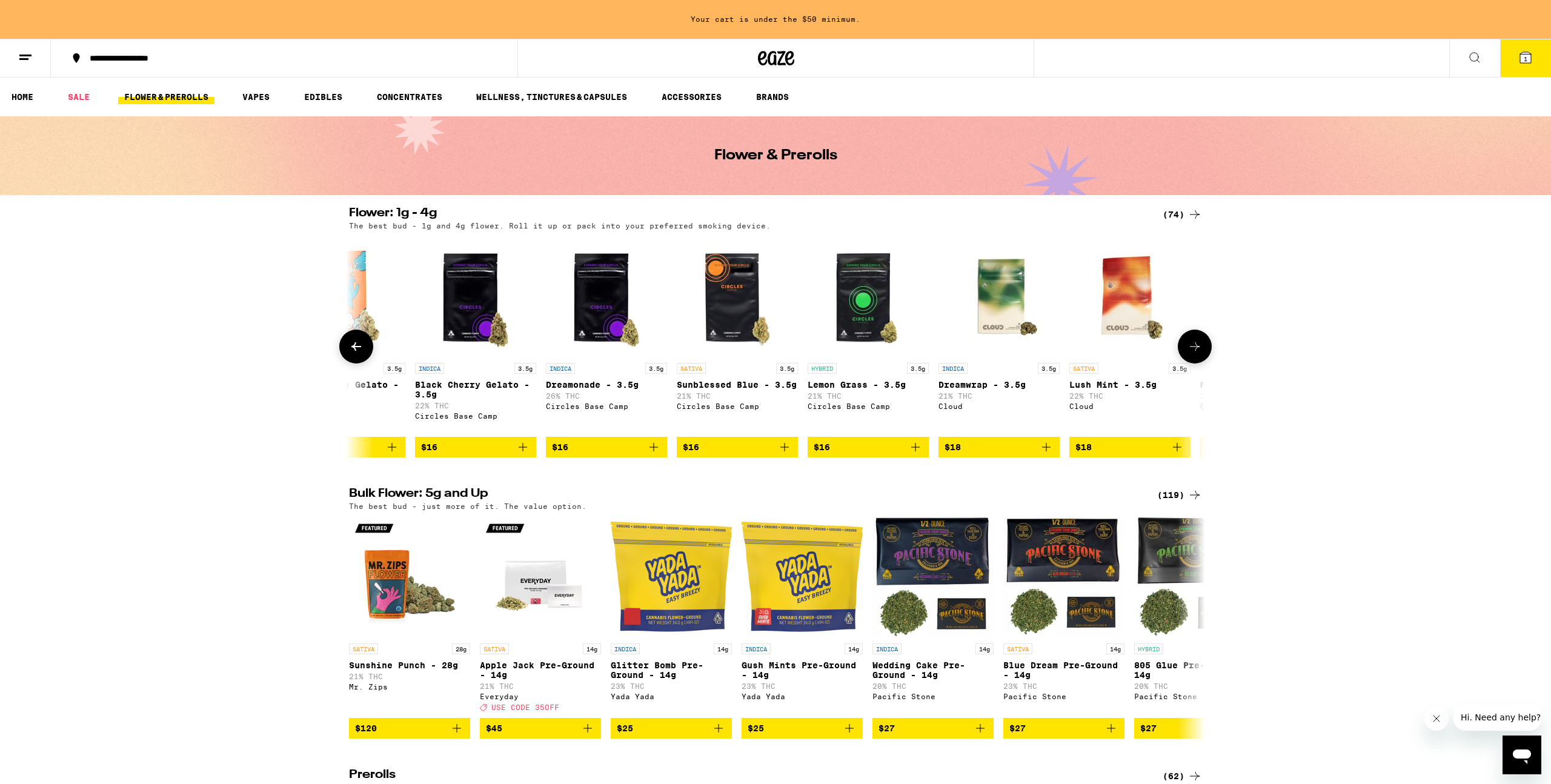
click at [1194, 348] on icon at bounding box center [1195, 347] width 15 height 15
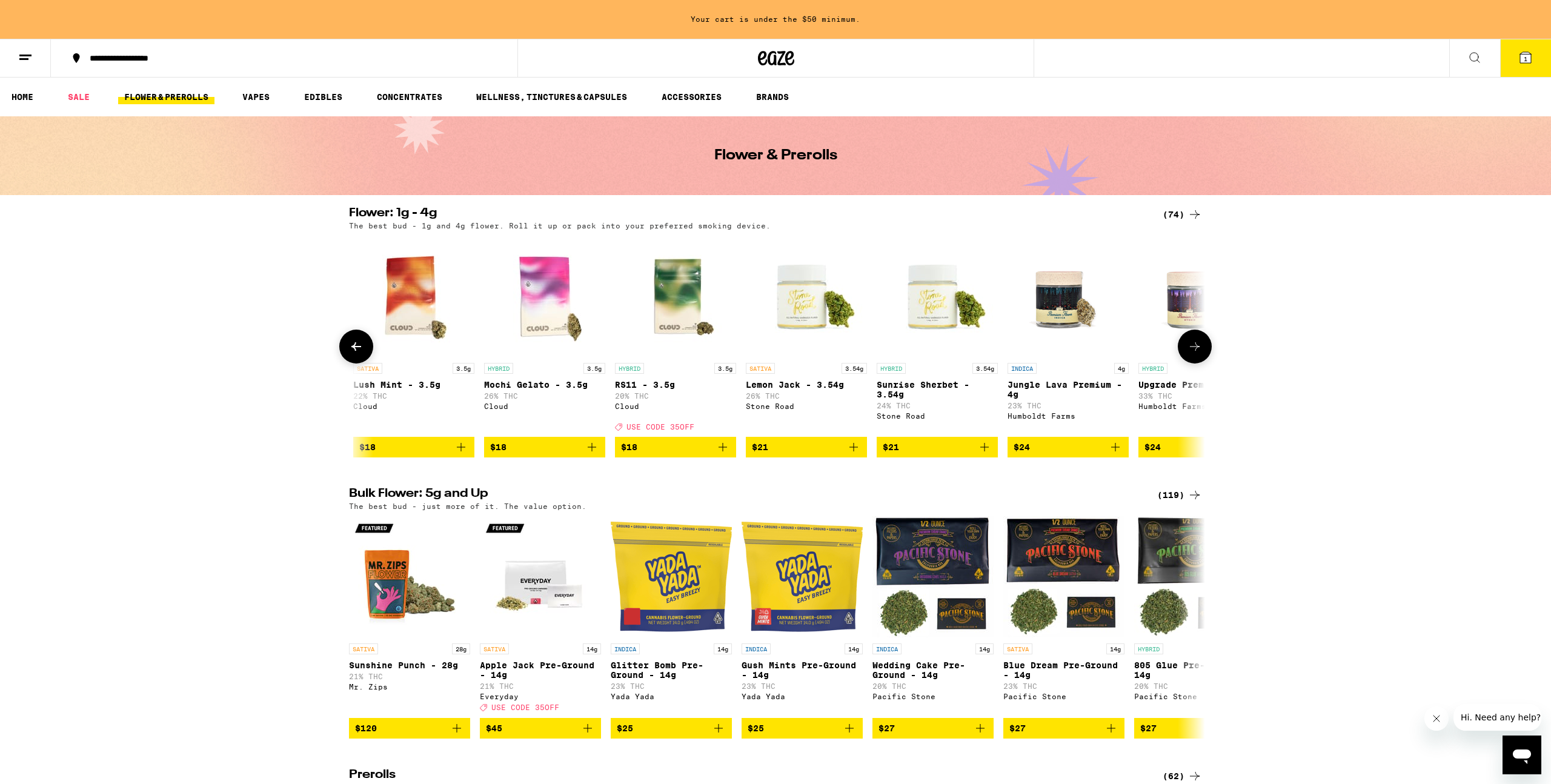
click at [1196, 351] on icon at bounding box center [1195, 346] width 10 height 8
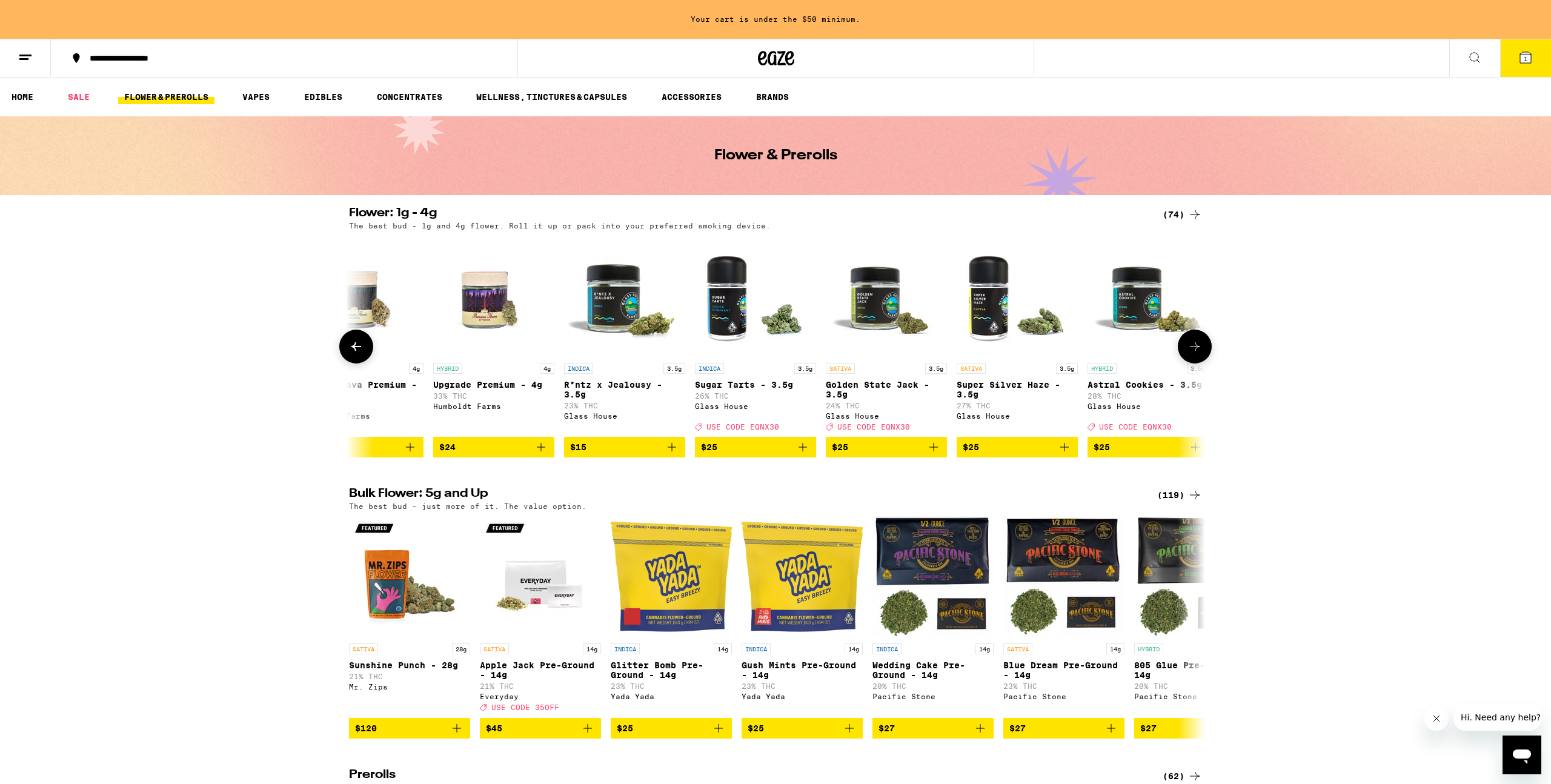
click at [1196, 353] on icon at bounding box center [1195, 347] width 15 height 15
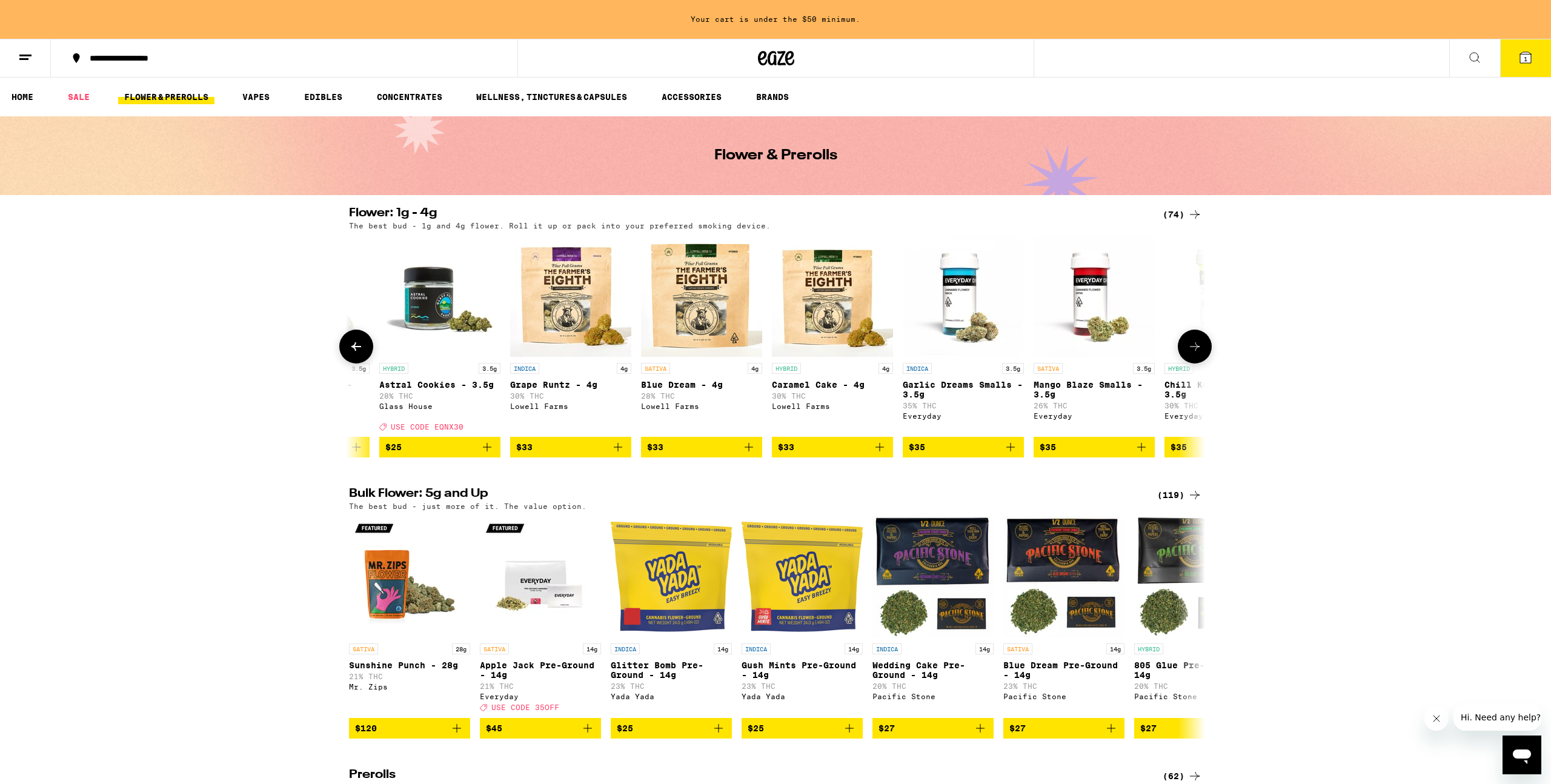
click at [1196, 353] on icon at bounding box center [1195, 347] width 15 height 15
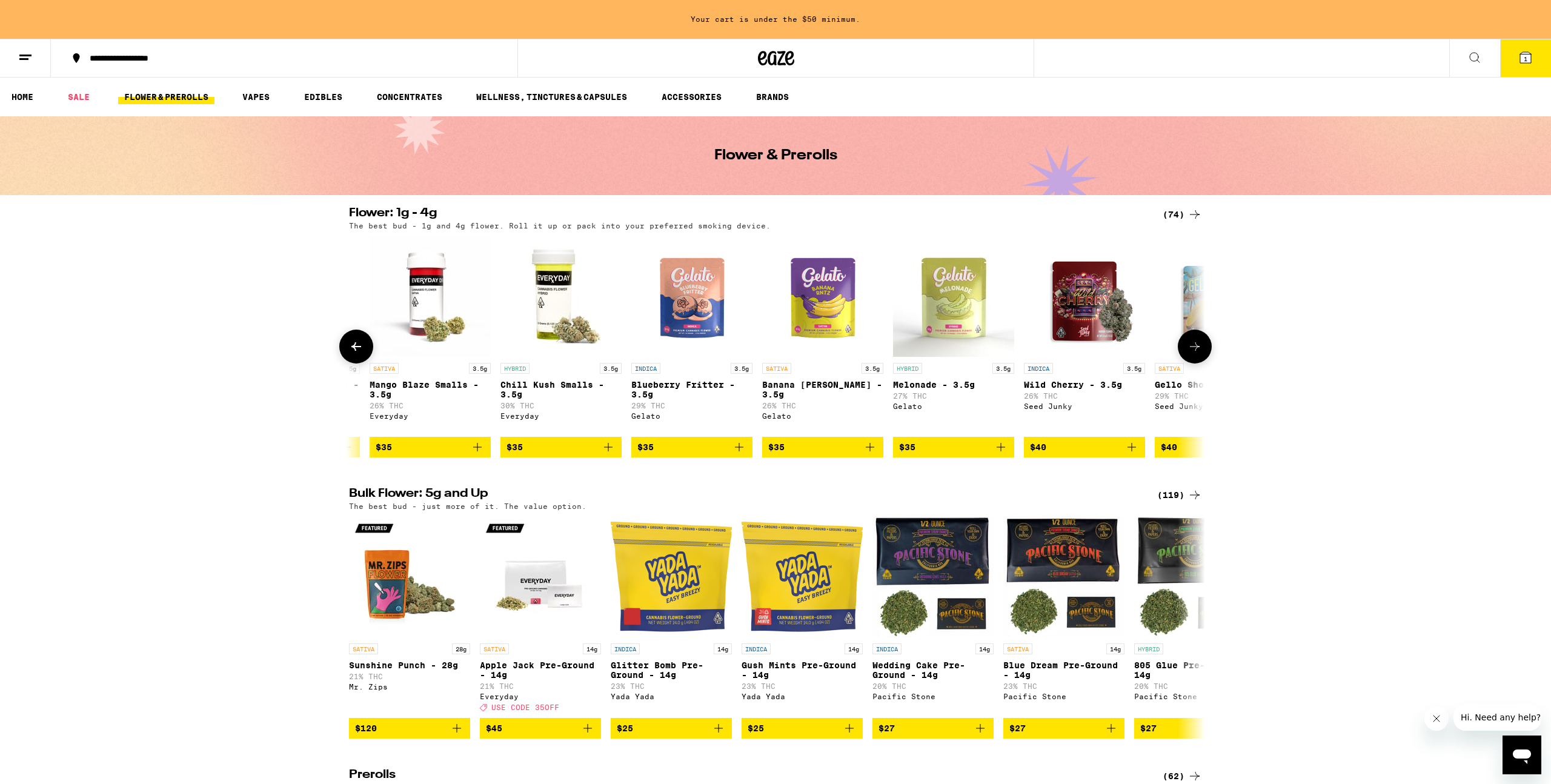
click at [1196, 353] on icon at bounding box center [1195, 347] width 15 height 15
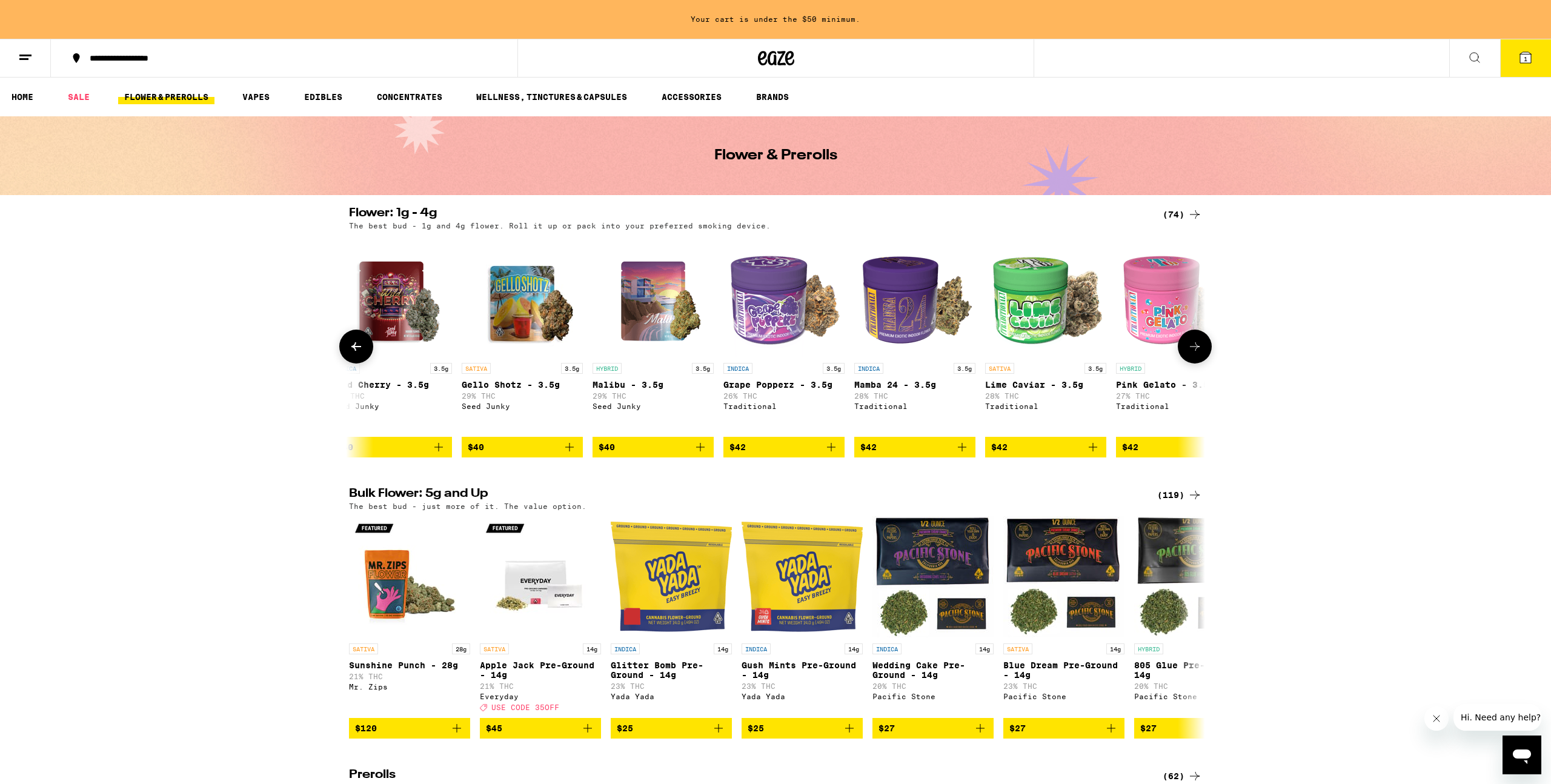
click at [1196, 353] on icon at bounding box center [1195, 347] width 15 height 15
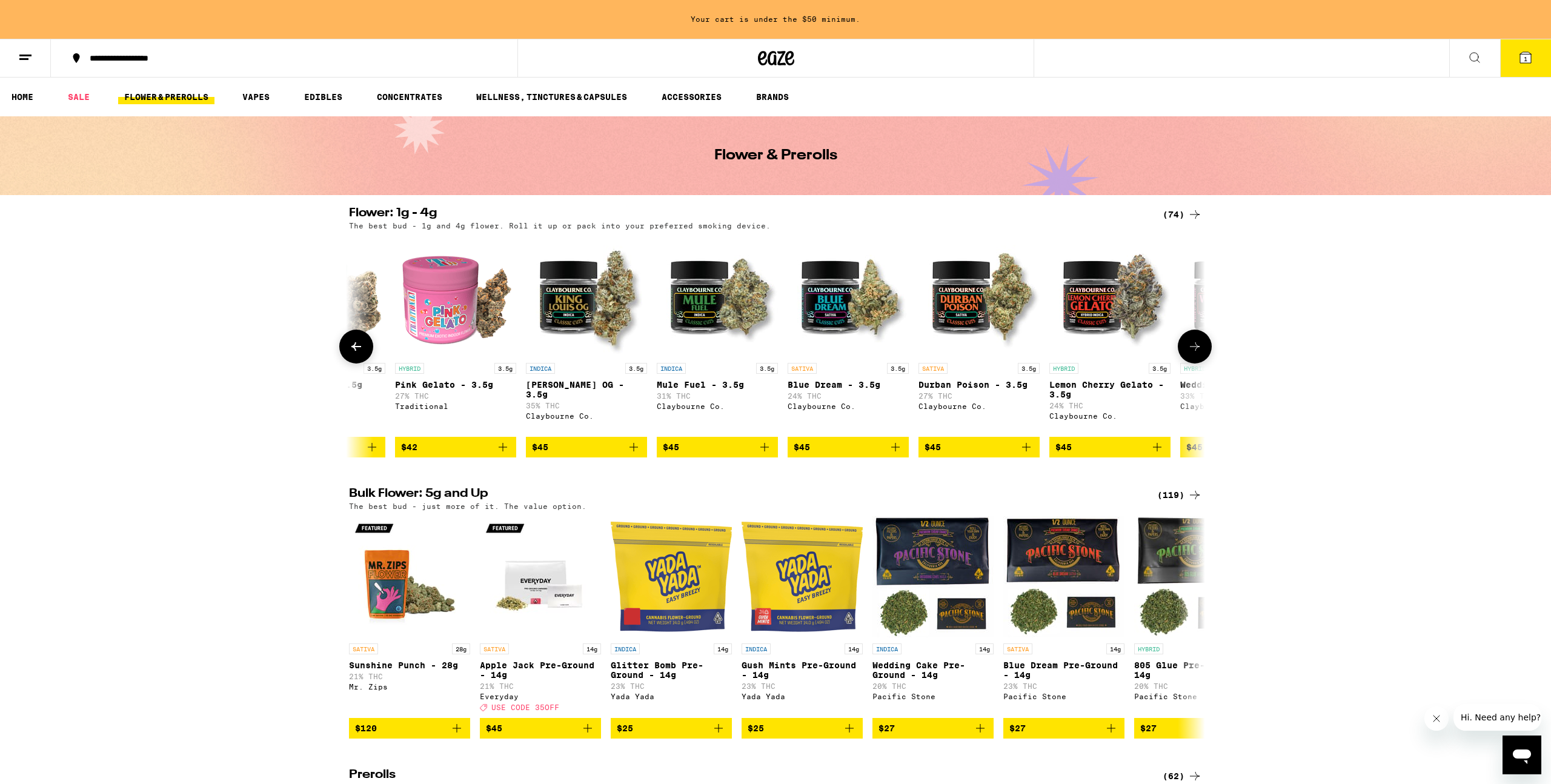
click at [354, 348] on icon at bounding box center [357, 347] width 15 height 15
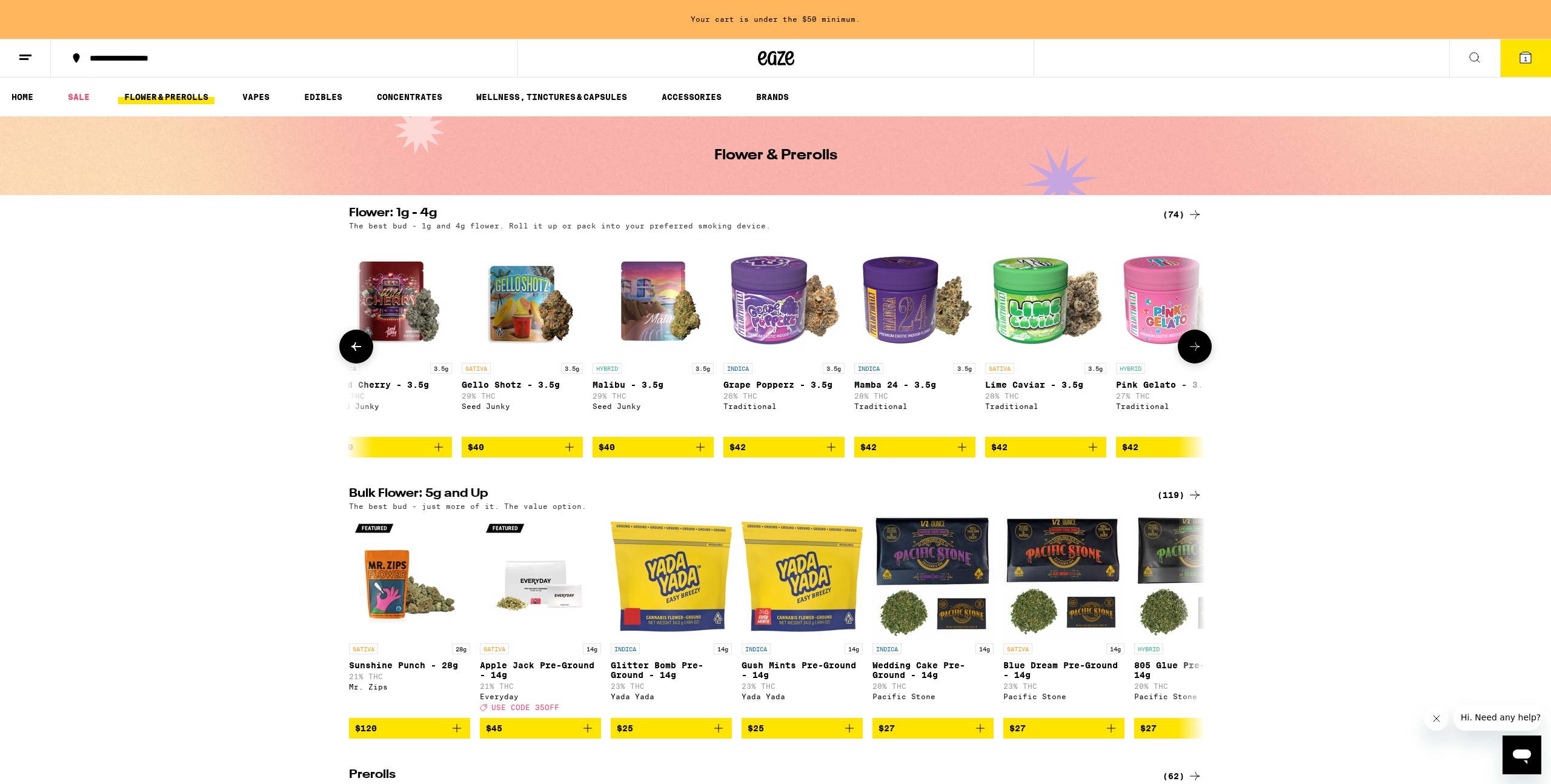
click at [354, 348] on icon at bounding box center [357, 347] width 15 height 15
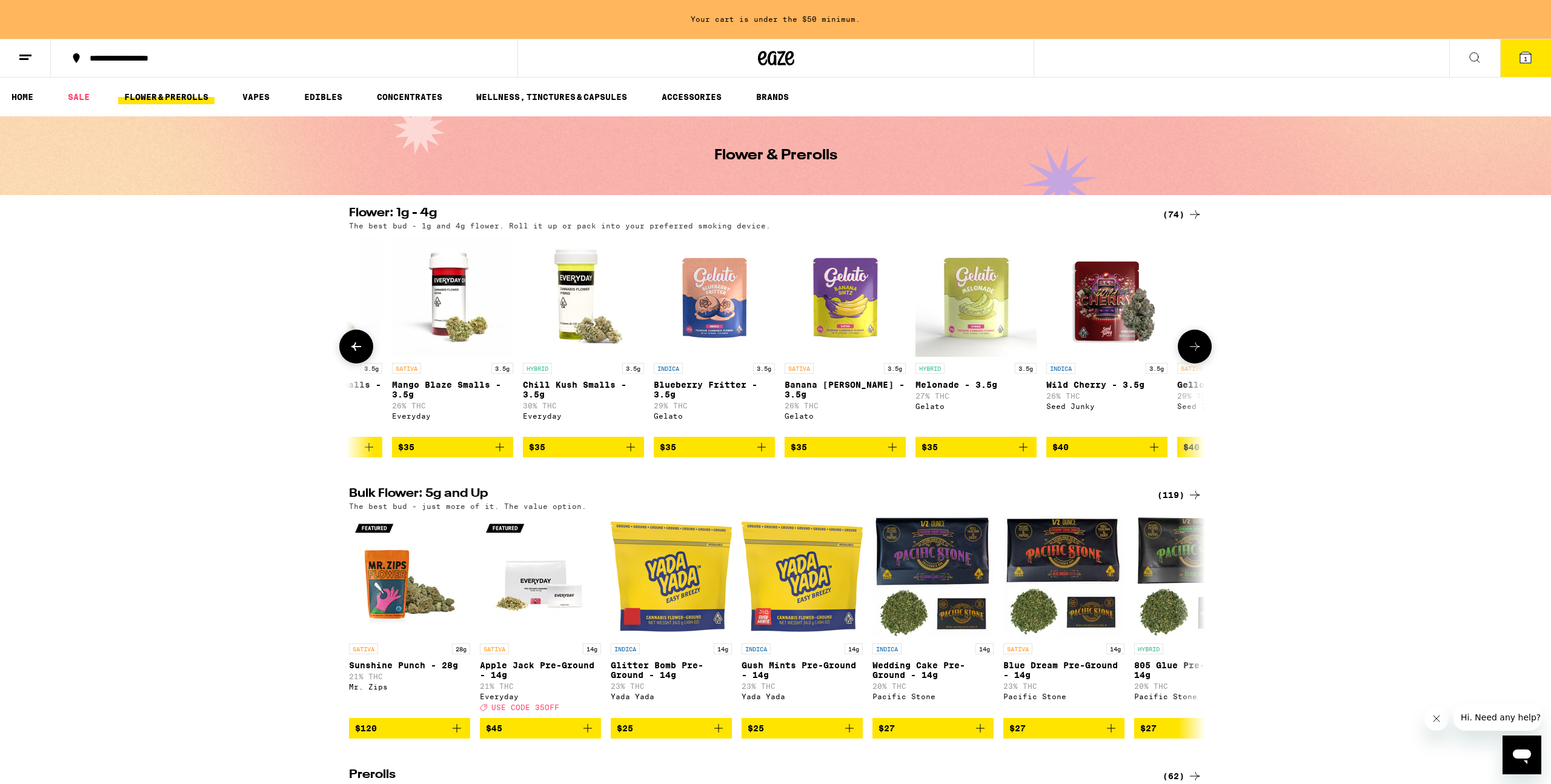
scroll to position [0, 3485]
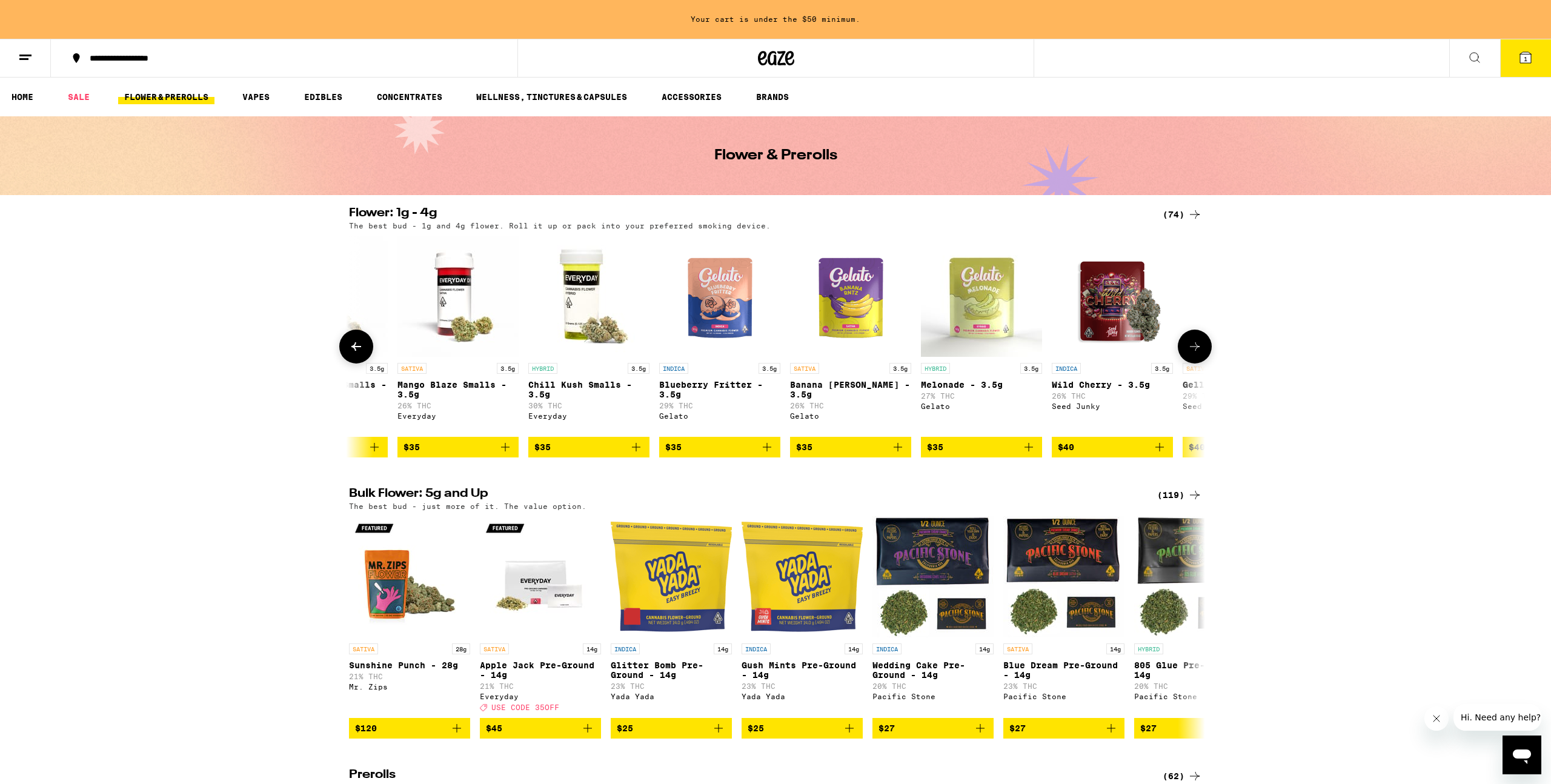
click at [354, 349] on icon at bounding box center [356, 346] width 10 height 8
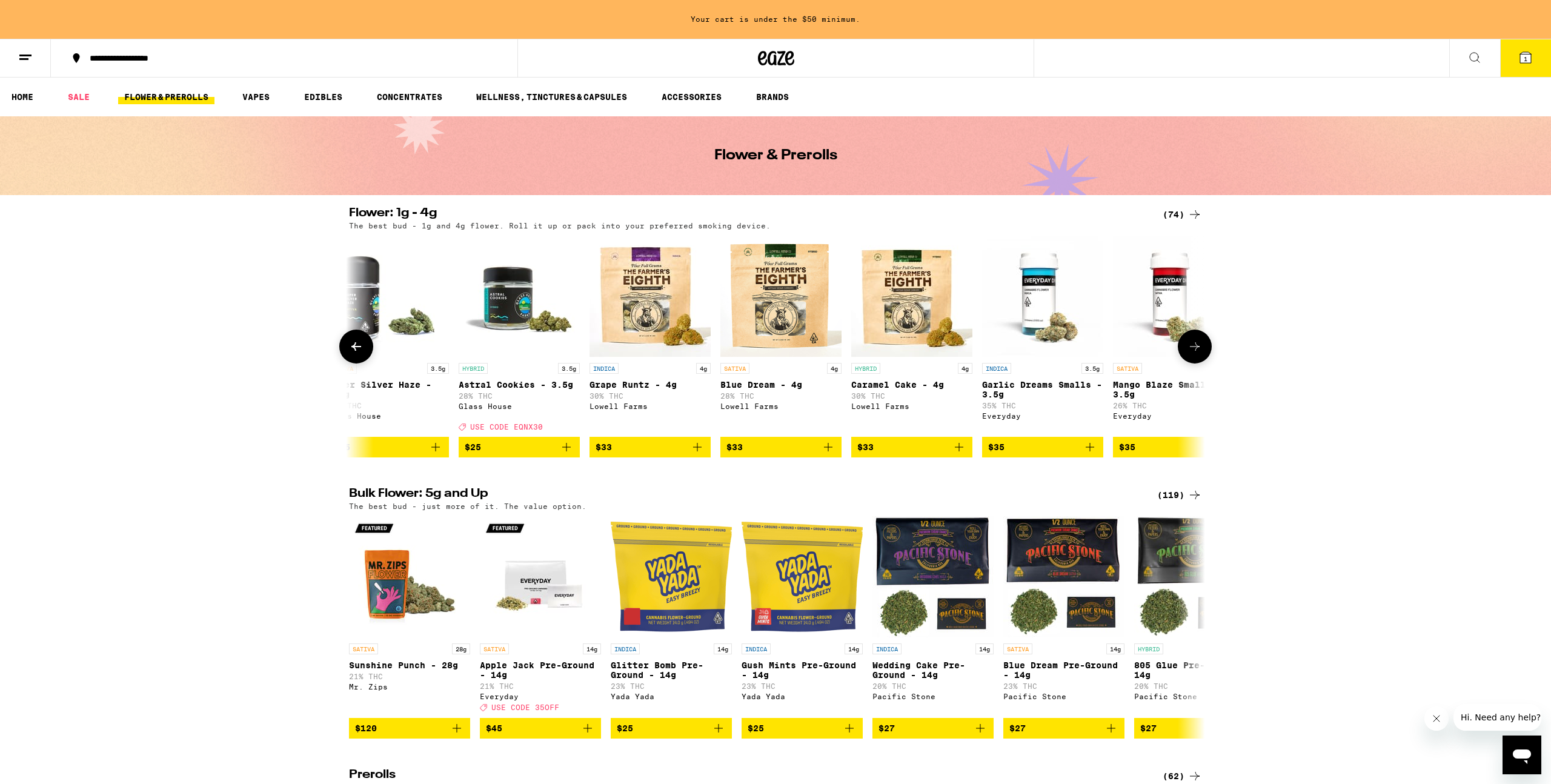
scroll to position [0, 2764]
